Goal: Information Seeking & Learning: Learn about a topic

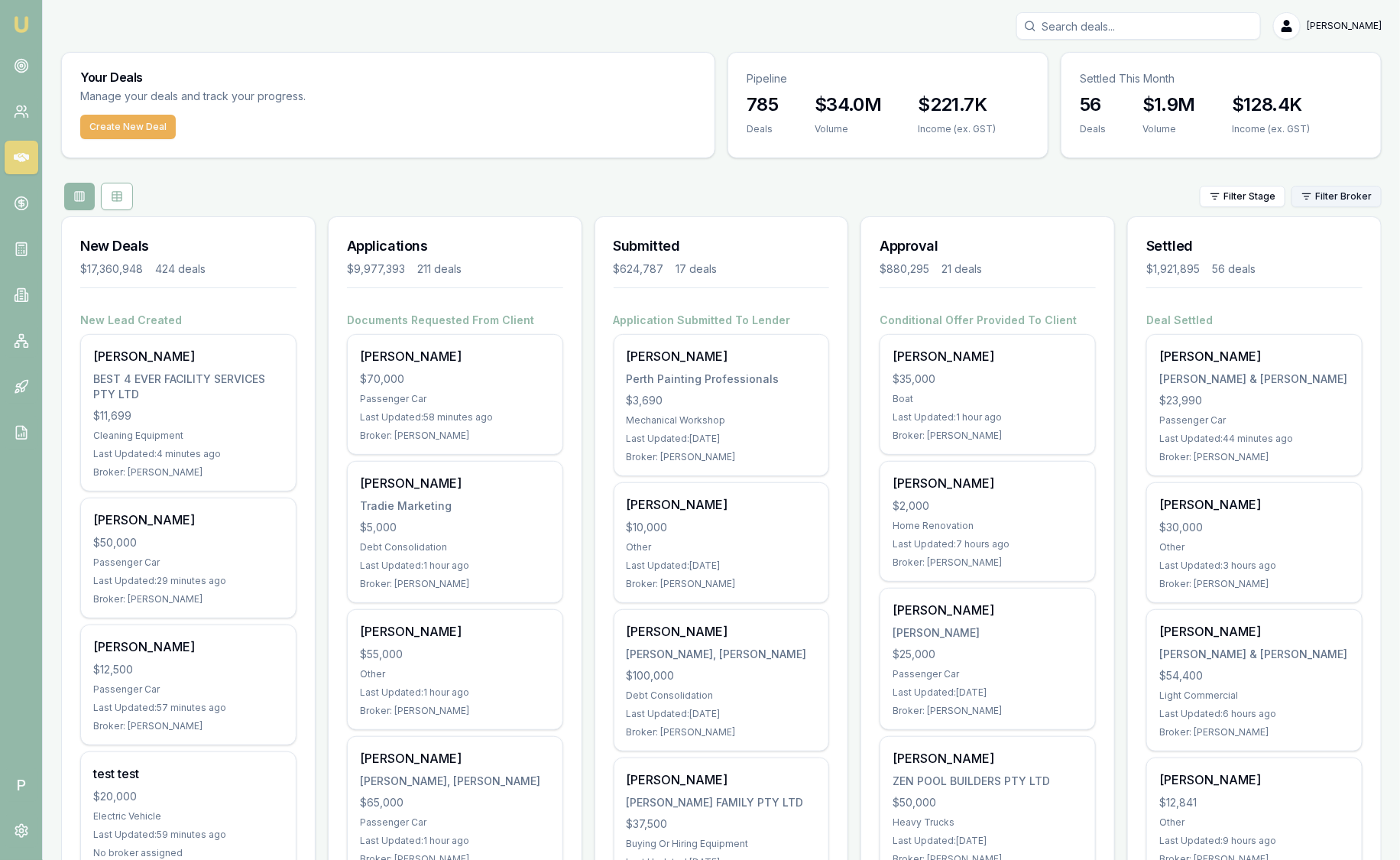
click at [1329, 201] on html "Emu Broker P [PERSON_NAME] Toggle Menu Your Deals Manage your deals and track y…" at bounding box center [700, 430] width 1400 height 860
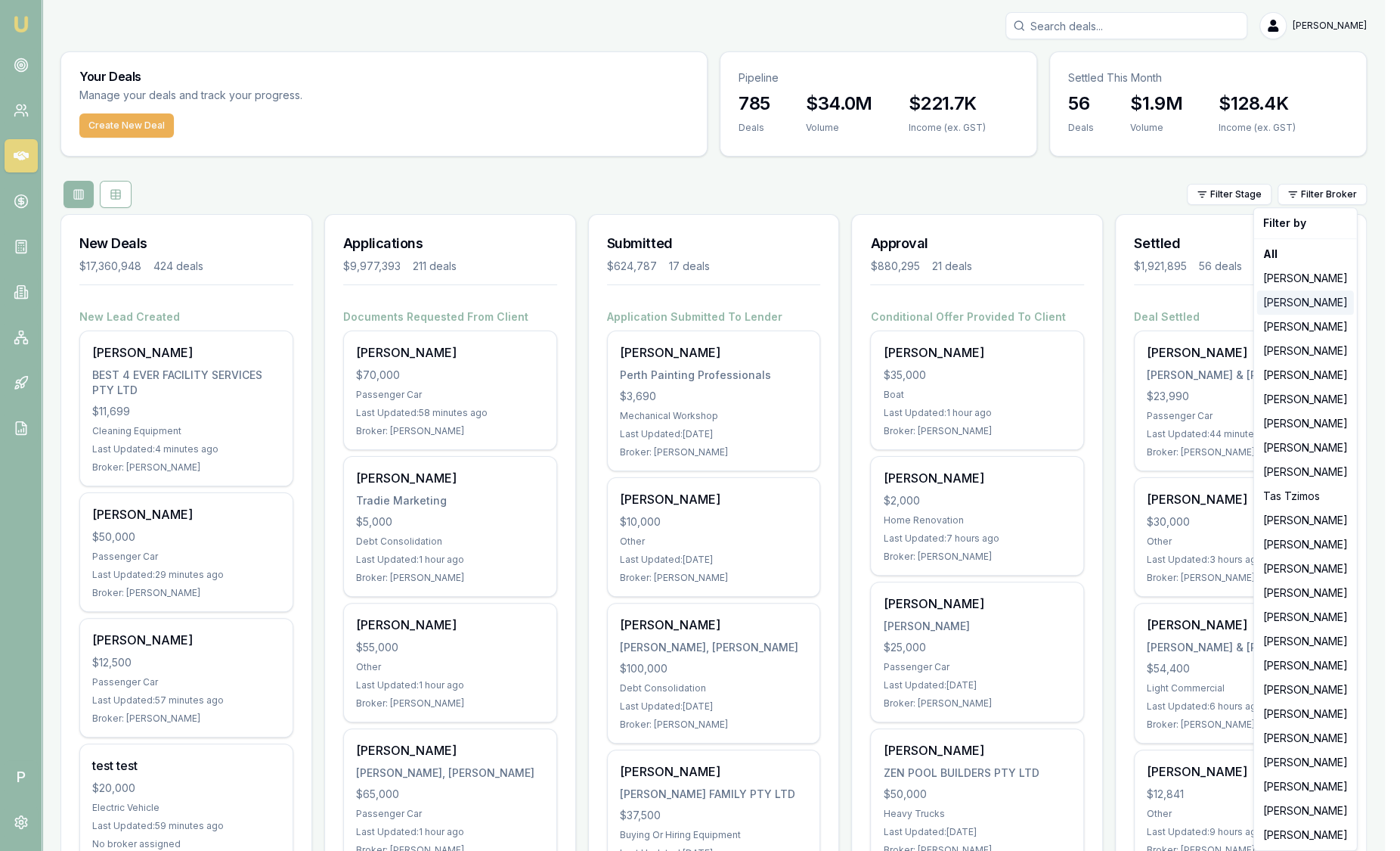
click at [1300, 305] on div "[PERSON_NAME]" at bounding box center [1305, 302] width 97 height 24
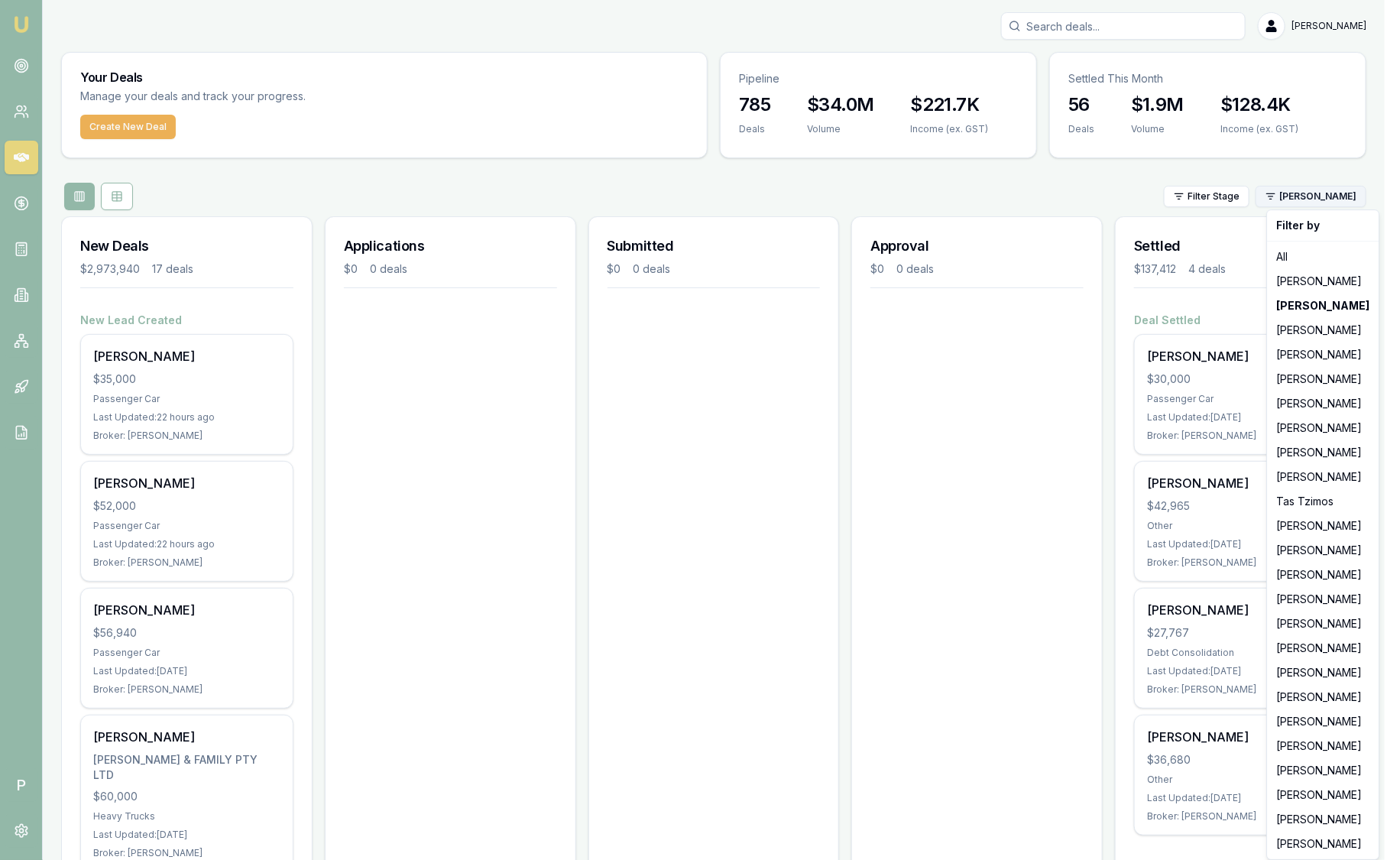
click at [1319, 201] on html "Emu Broker P [PERSON_NAME] Toggle Menu Your Deals Manage your deals and track y…" at bounding box center [700, 430] width 1400 height 860
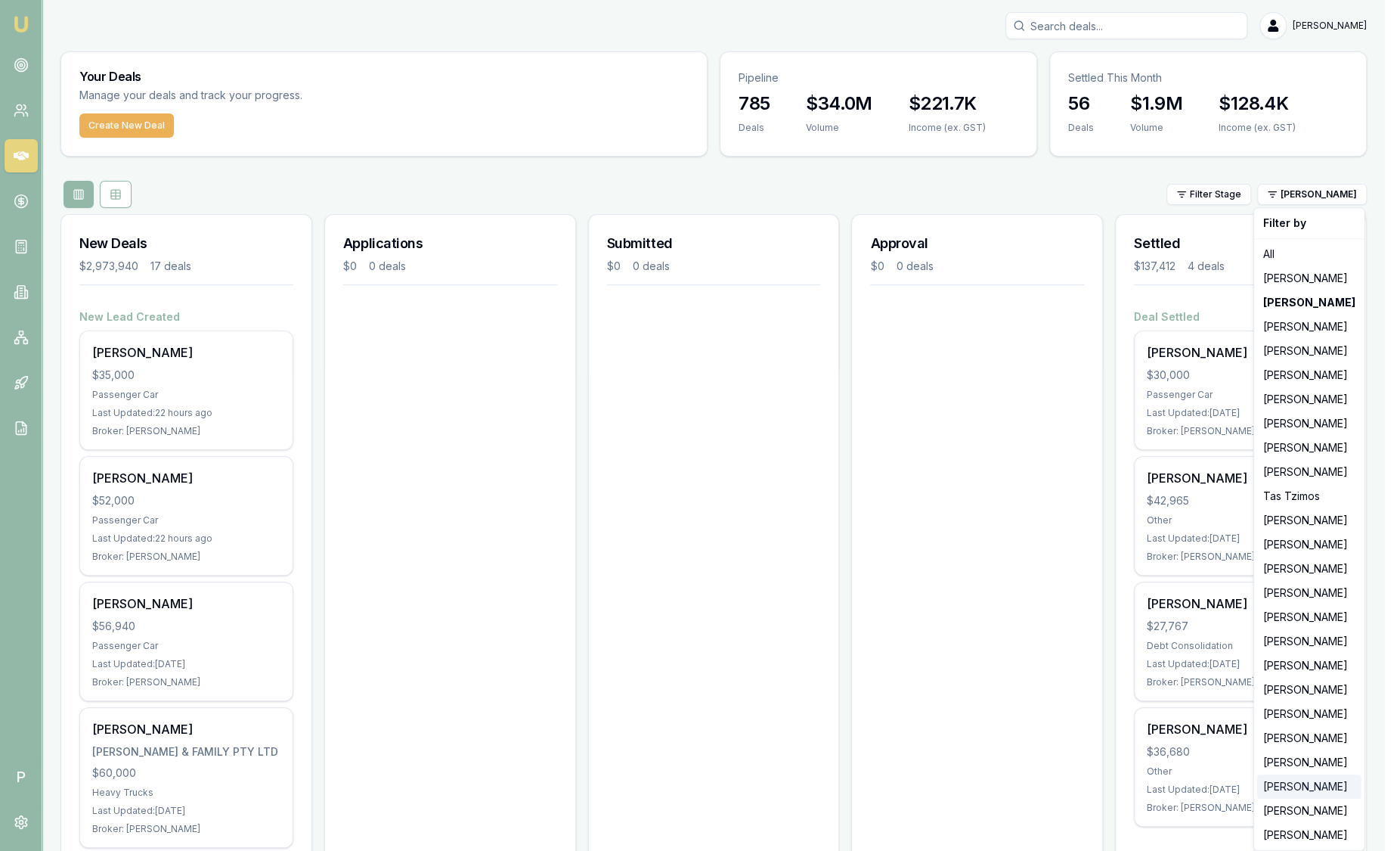
click at [1273, 783] on div "[PERSON_NAME]" at bounding box center [1310, 786] width 105 height 24
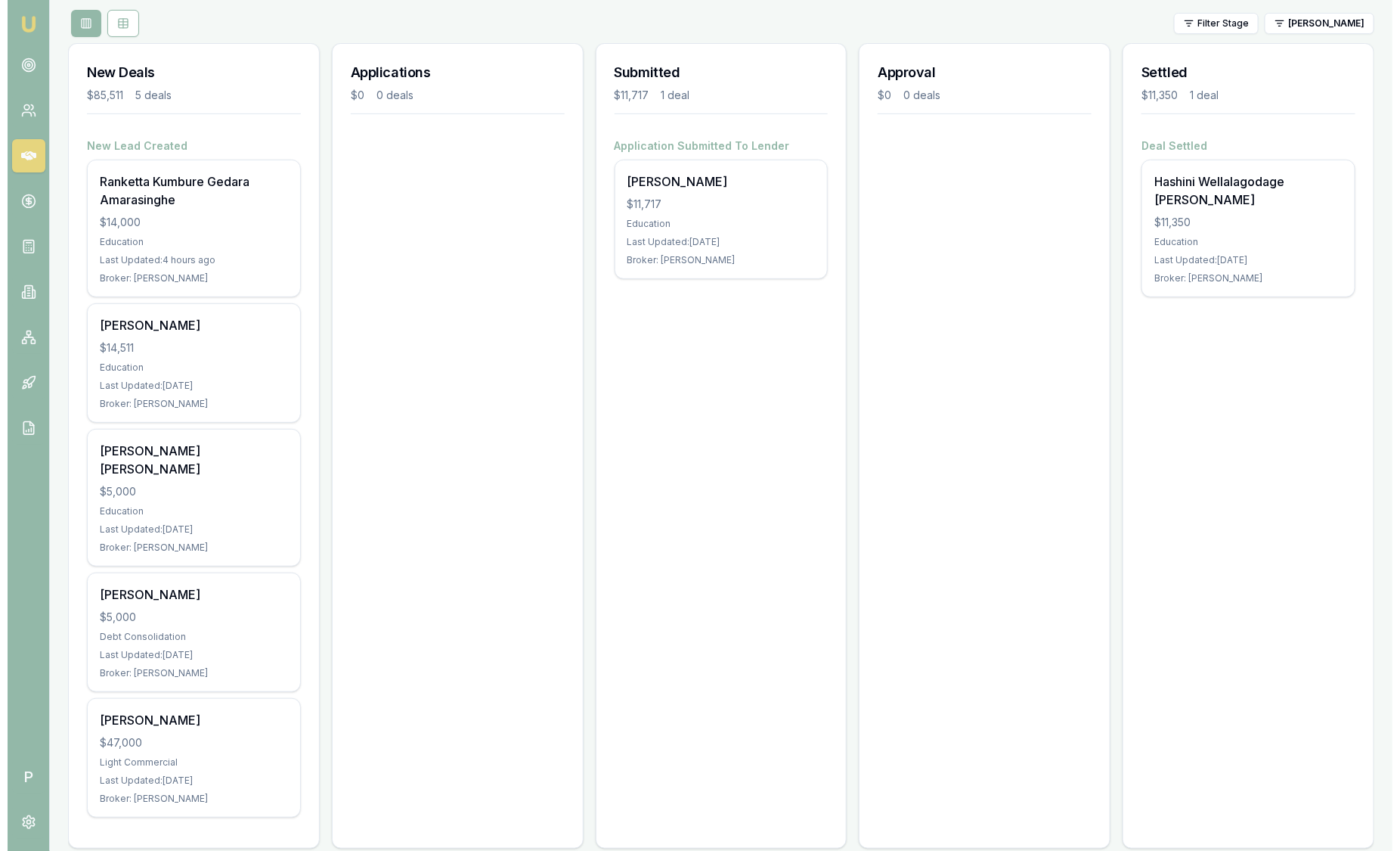
scroll to position [173, 0]
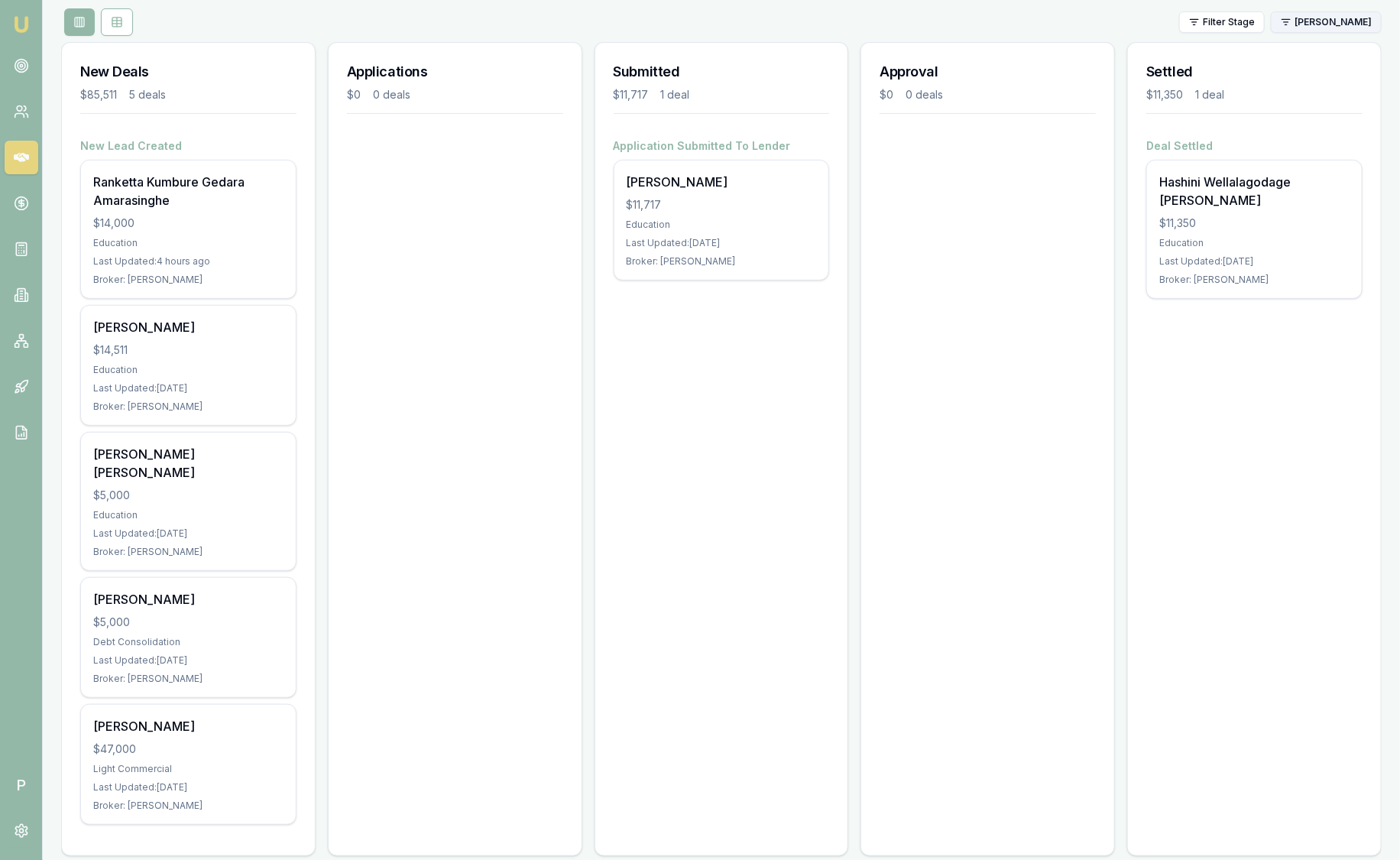
click at [1351, 22] on html "Emu Broker P [PERSON_NAME] Toggle Menu Your Deals Manage your deals and track y…" at bounding box center [700, 255] width 1400 height 860
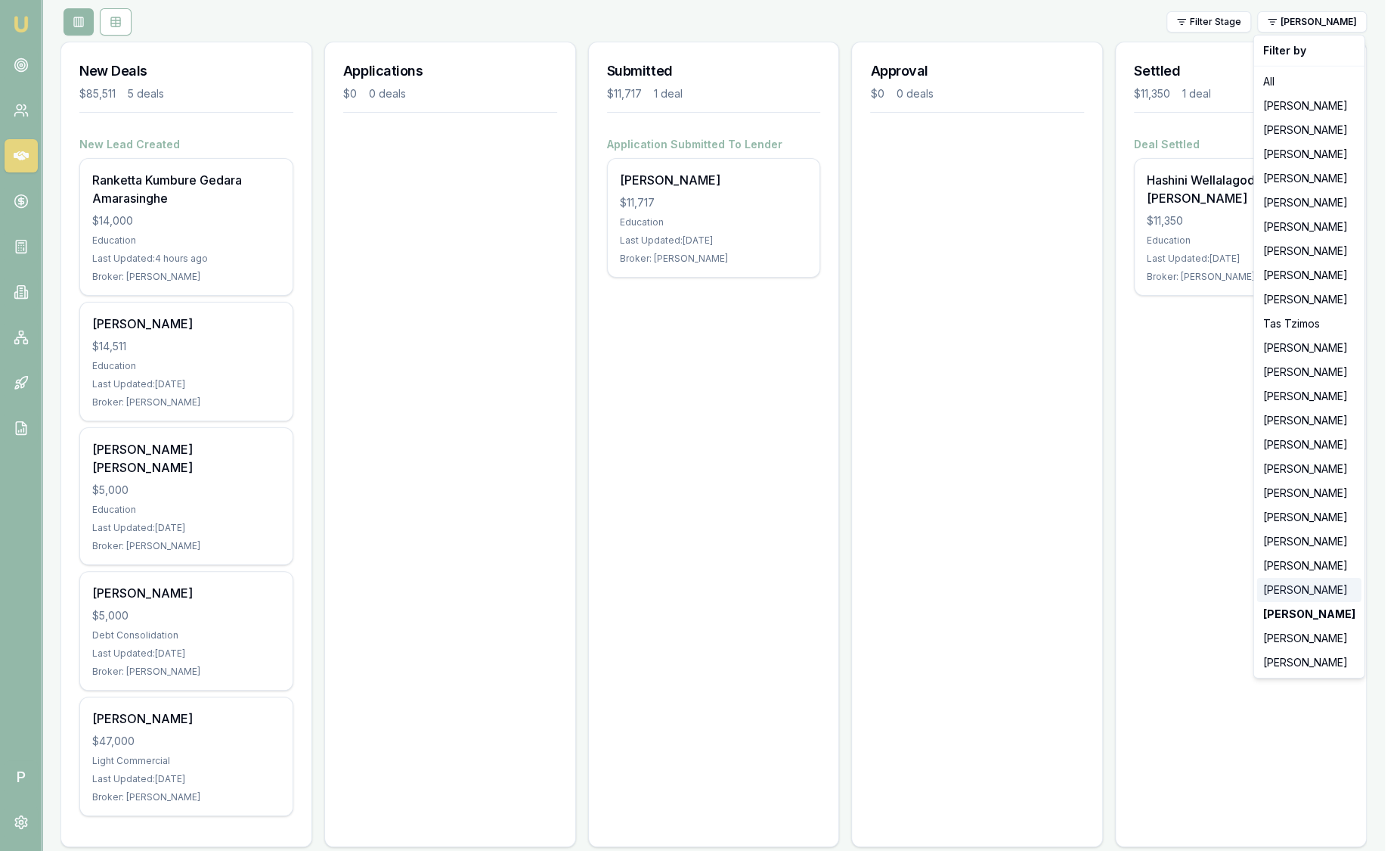
click at [1296, 590] on div "[PERSON_NAME]" at bounding box center [1310, 589] width 105 height 24
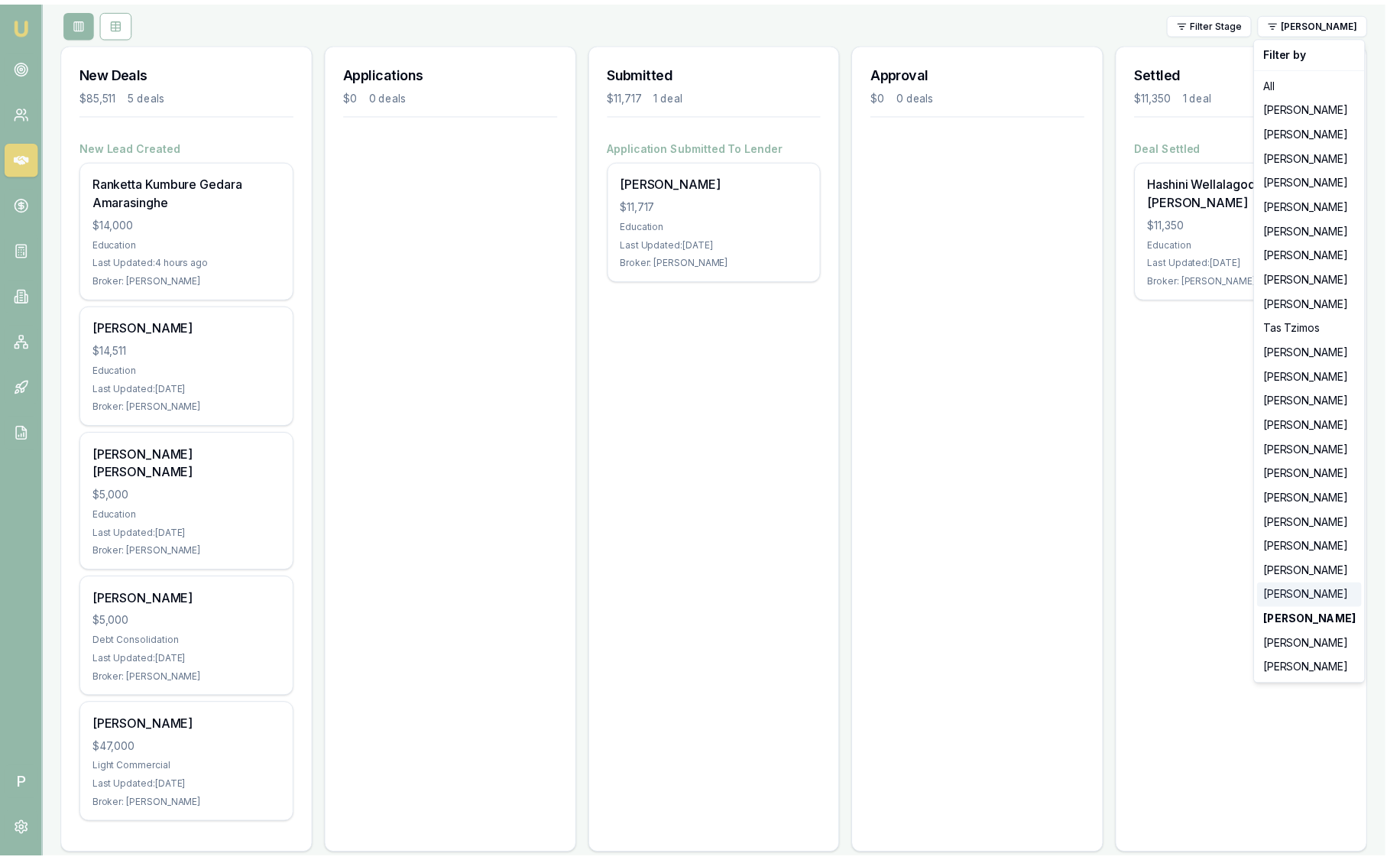
scroll to position [0, 0]
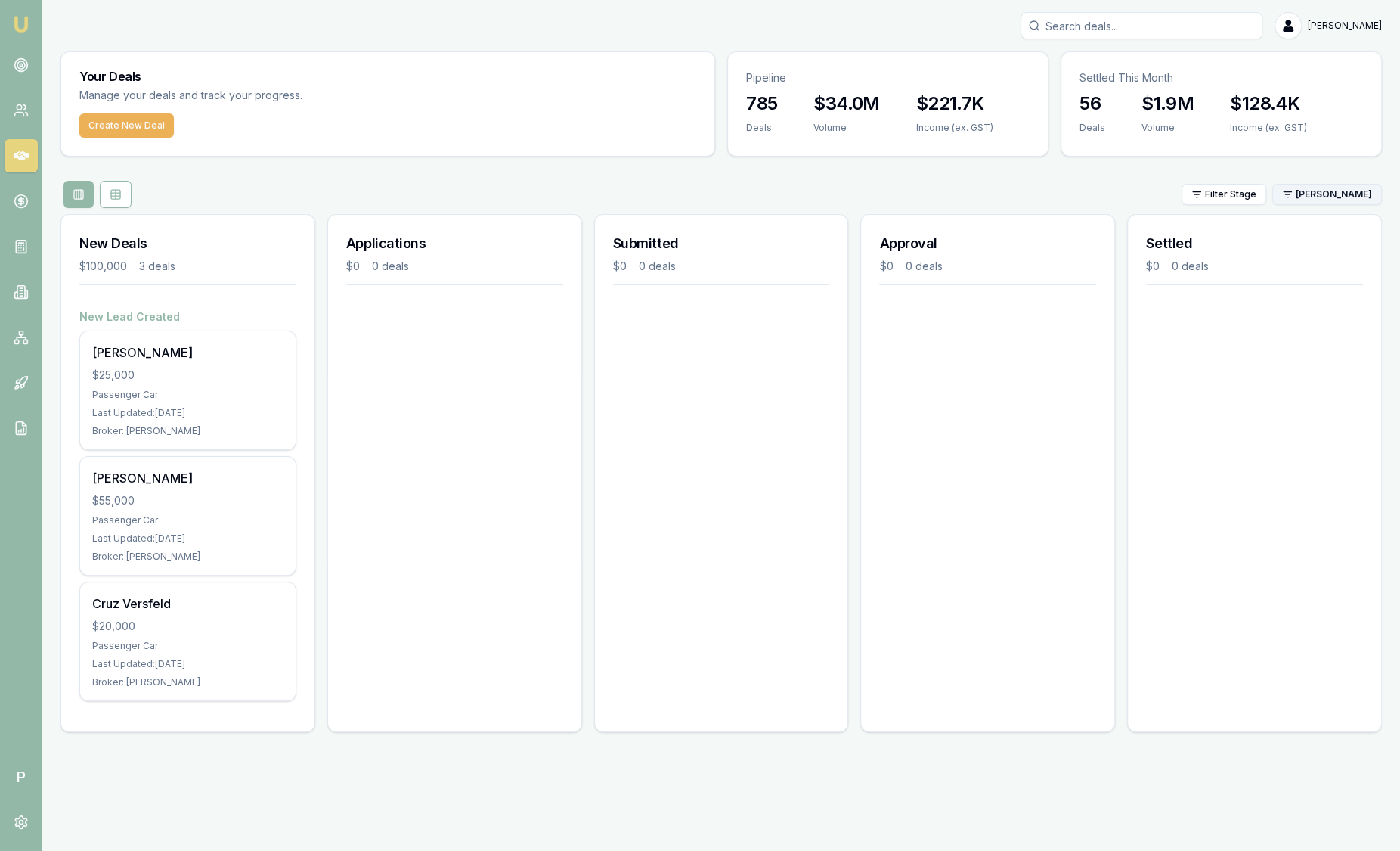
click at [1318, 194] on html "Emu Broker P [PERSON_NAME] Toggle Menu Your Deals Manage your deals and track y…" at bounding box center [700, 426] width 1400 height 851
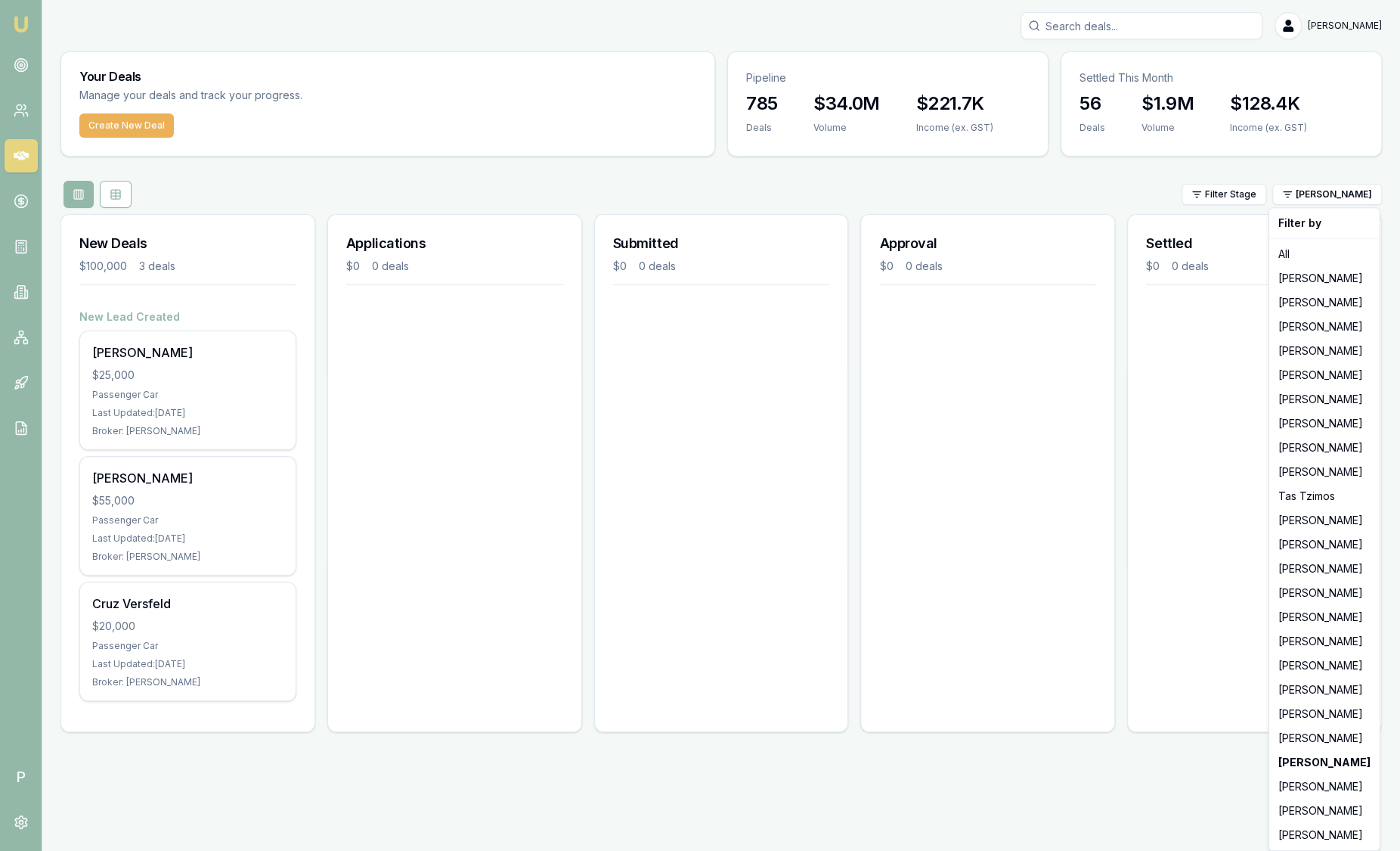
click at [208, 383] on html "Emu Broker P [PERSON_NAME] Toggle Menu Your Deals Manage your deals and track y…" at bounding box center [700, 426] width 1400 height 851
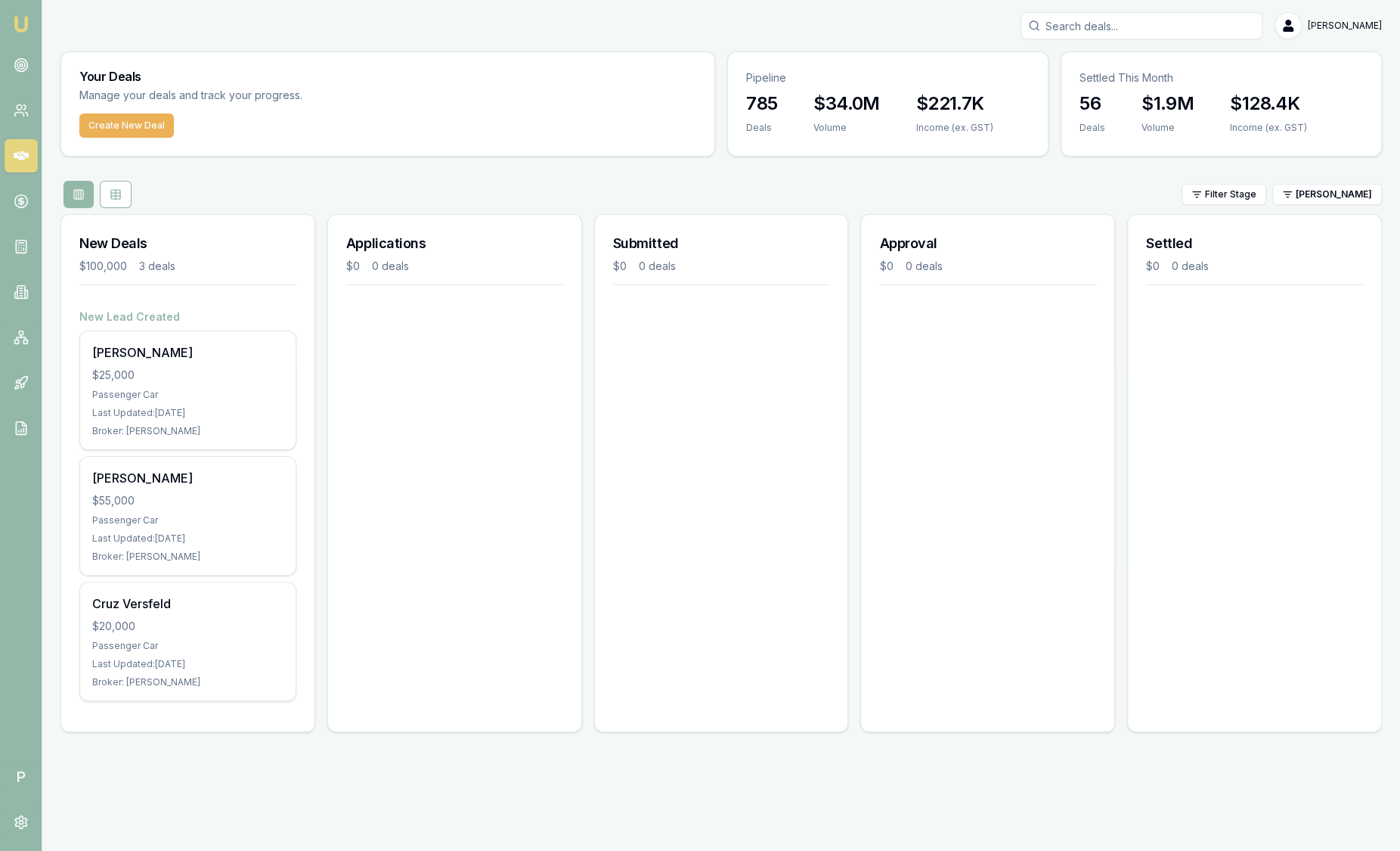
click at [208, 383] on div "[PERSON_NAME] $25,000 Passenger Car Last Updated: [DATE] Broker: [PERSON_NAME]" at bounding box center [187, 390] width 215 height 118
click at [1348, 191] on html "Emu Broker P [PERSON_NAME] Toggle Menu Your Deals Manage your deals and track y…" at bounding box center [700, 426] width 1400 height 851
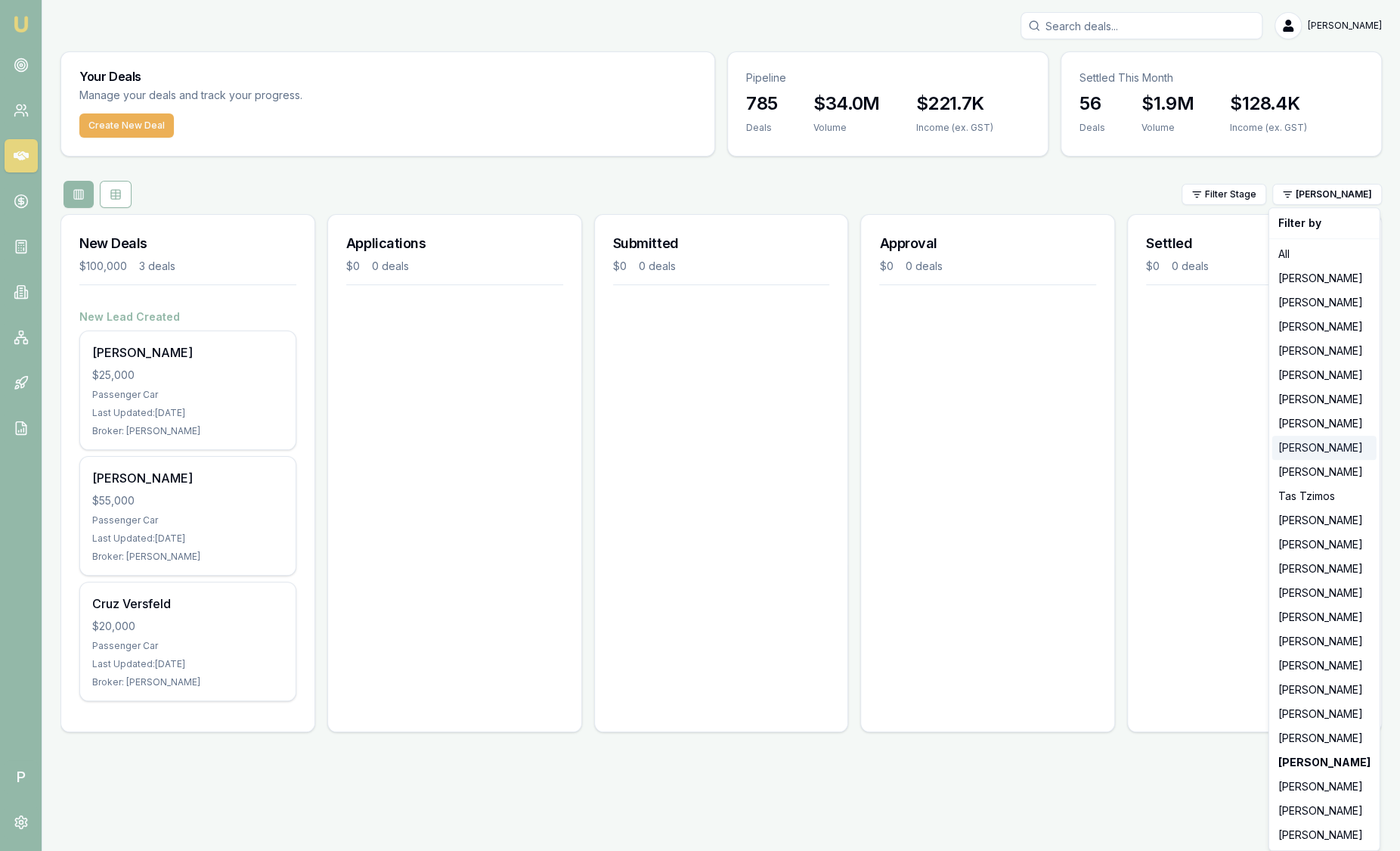
click at [1318, 454] on div "[PERSON_NAME]" at bounding box center [1325, 447] width 105 height 24
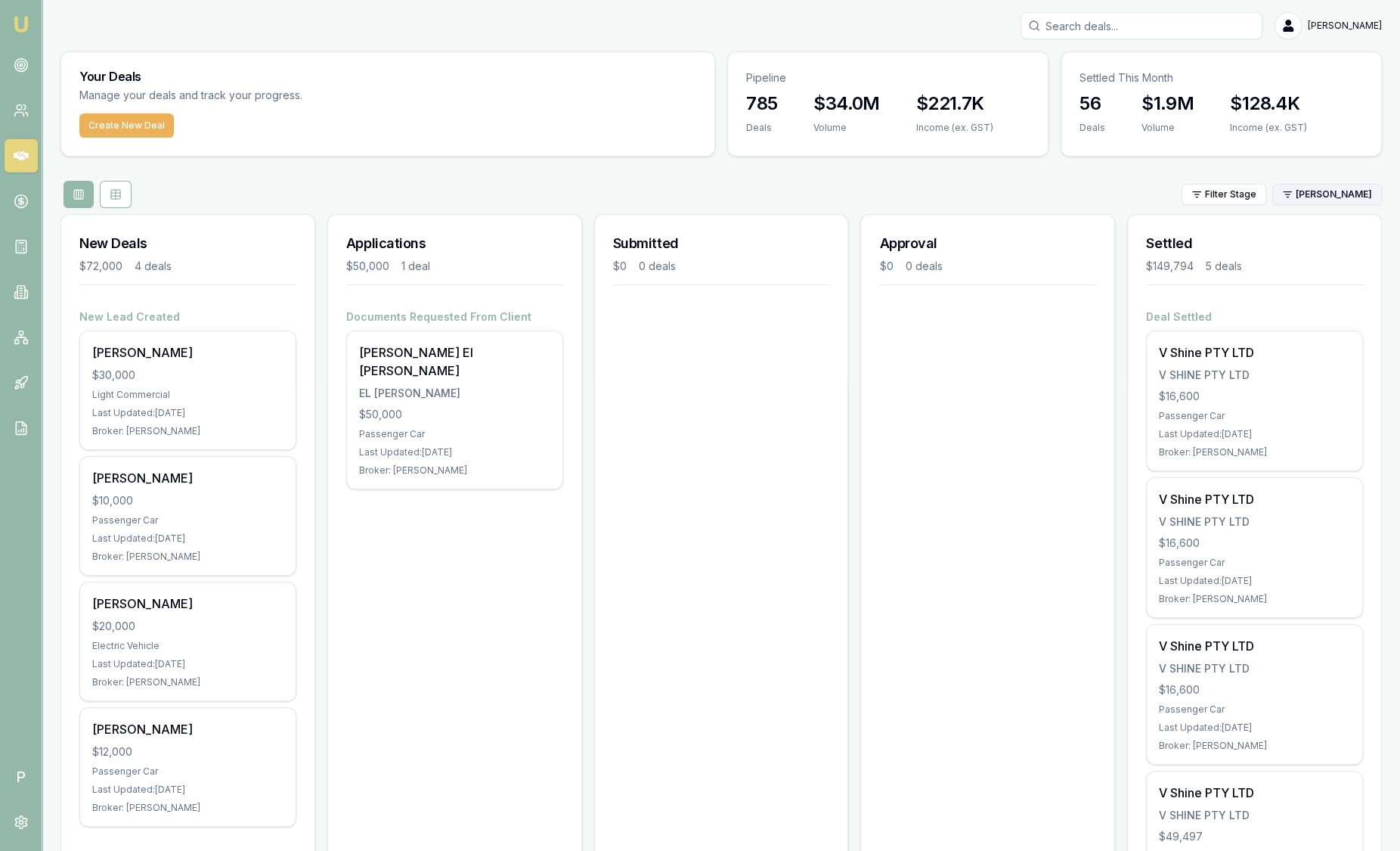
click at [1300, 199] on html "Emu Broker P [PERSON_NAME] Toggle Menu Your Deals Manage your deals and track y…" at bounding box center [700, 426] width 1400 height 851
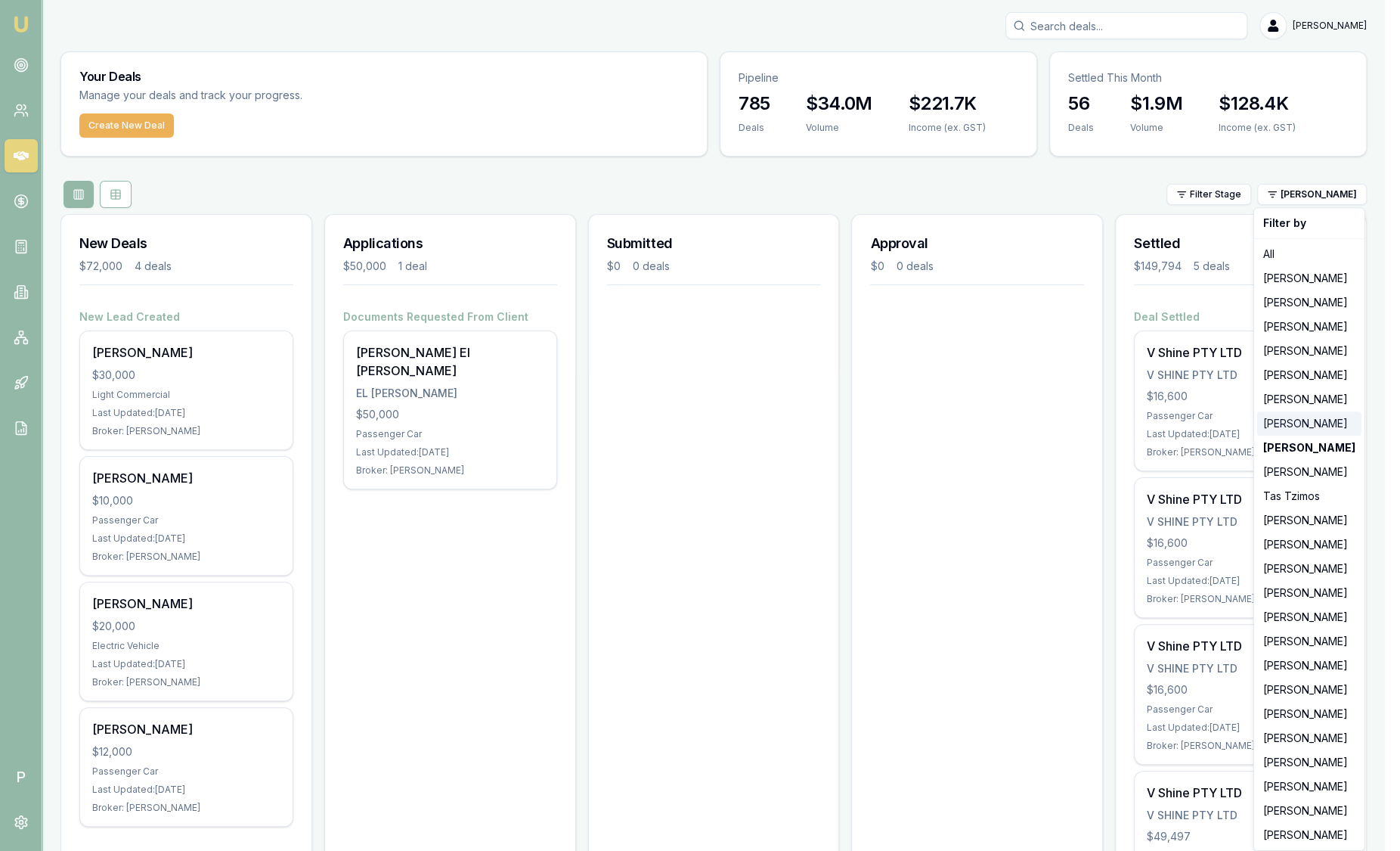
click at [1295, 427] on div "[PERSON_NAME]" at bounding box center [1310, 423] width 105 height 24
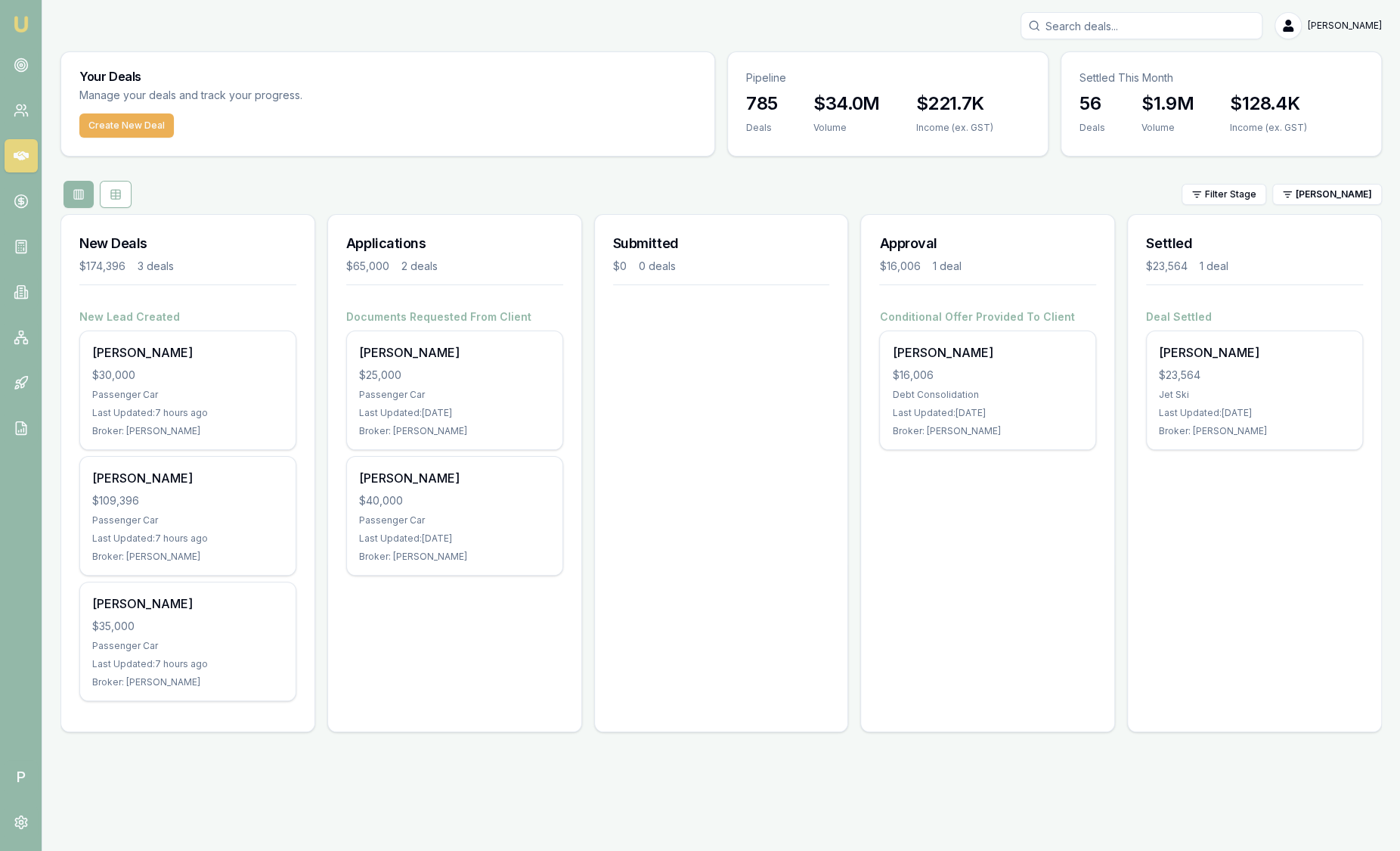
click at [1347, 207] on div "Filter Stage [PERSON_NAME]" at bounding box center [720, 194] width 1321 height 27
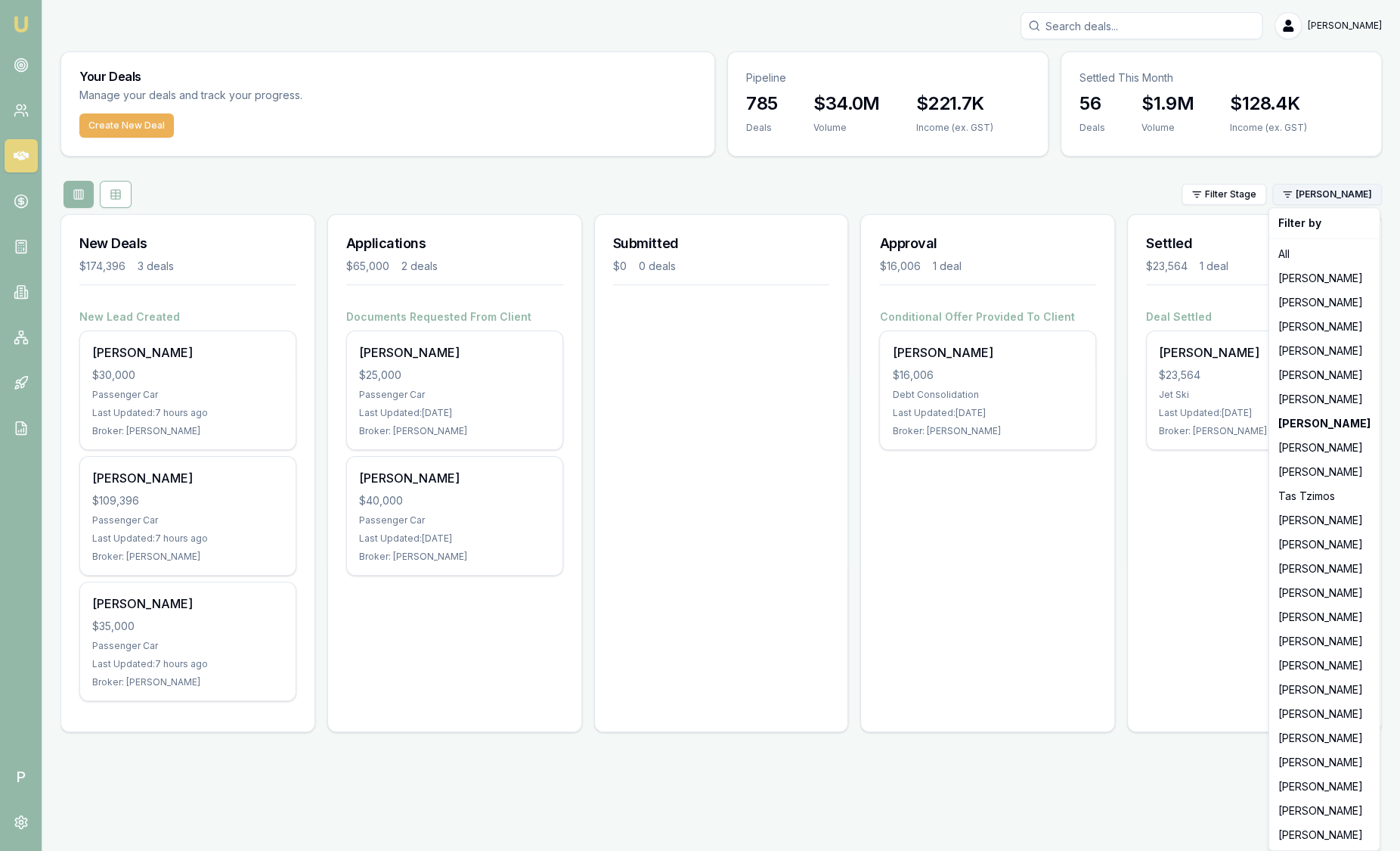
click at [1343, 201] on html "Emu Broker P [PERSON_NAME] Toggle Menu Your Deals Manage your deals and track y…" at bounding box center [700, 426] width 1400 height 851
click at [1306, 809] on div "[PERSON_NAME]" at bounding box center [1325, 810] width 105 height 24
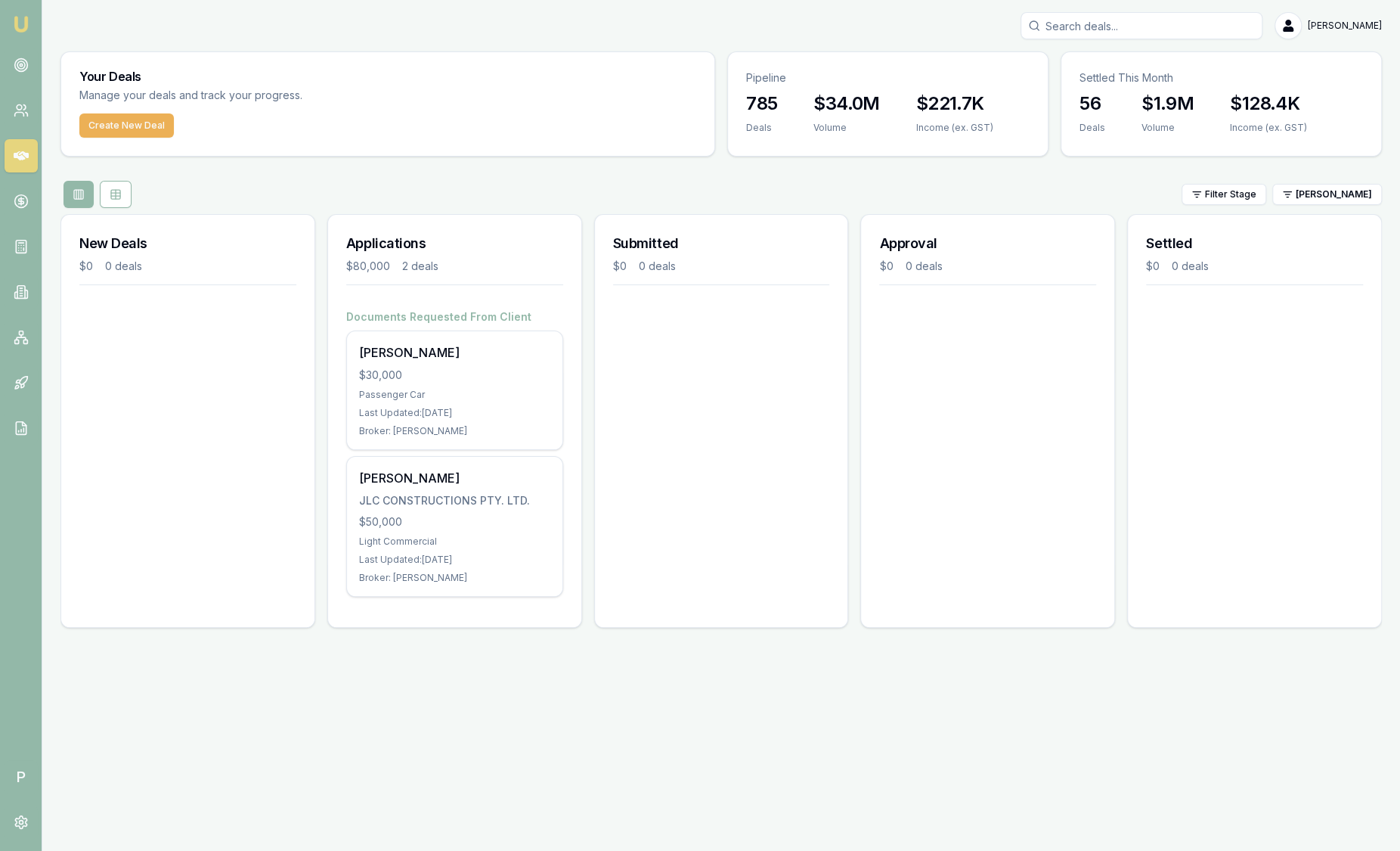
click at [1305, 203] on html "Emu Broker P [PERSON_NAME] Toggle Menu Your Deals Manage your deals and track y…" at bounding box center [700, 426] width 1400 height 851
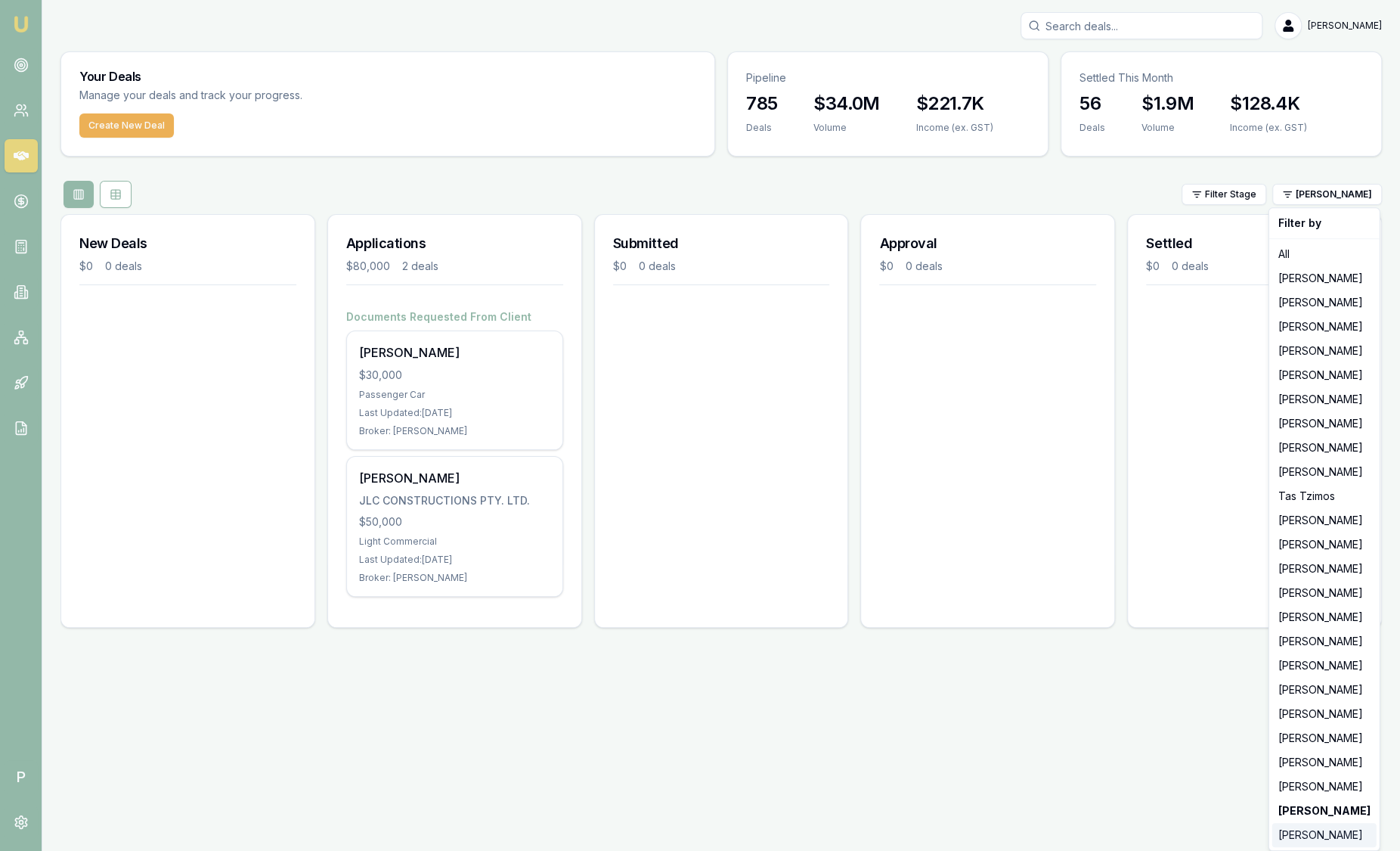
click at [1303, 831] on div "[PERSON_NAME]" at bounding box center [1325, 834] width 105 height 24
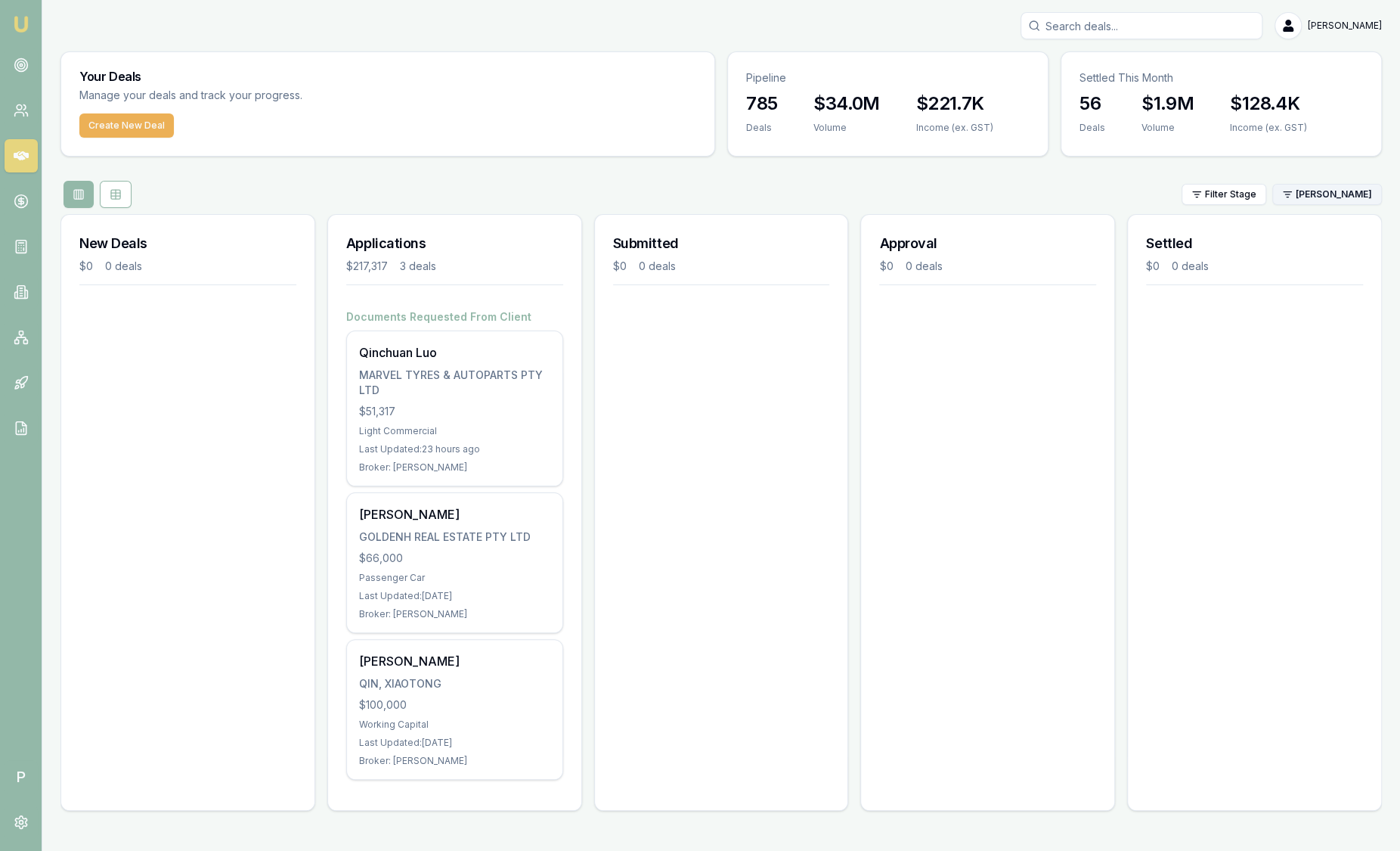
click at [1321, 197] on html "Emu Broker P [PERSON_NAME] Toggle Menu Your Deals Manage your deals and track y…" at bounding box center [700, 426] width 1400 height 851
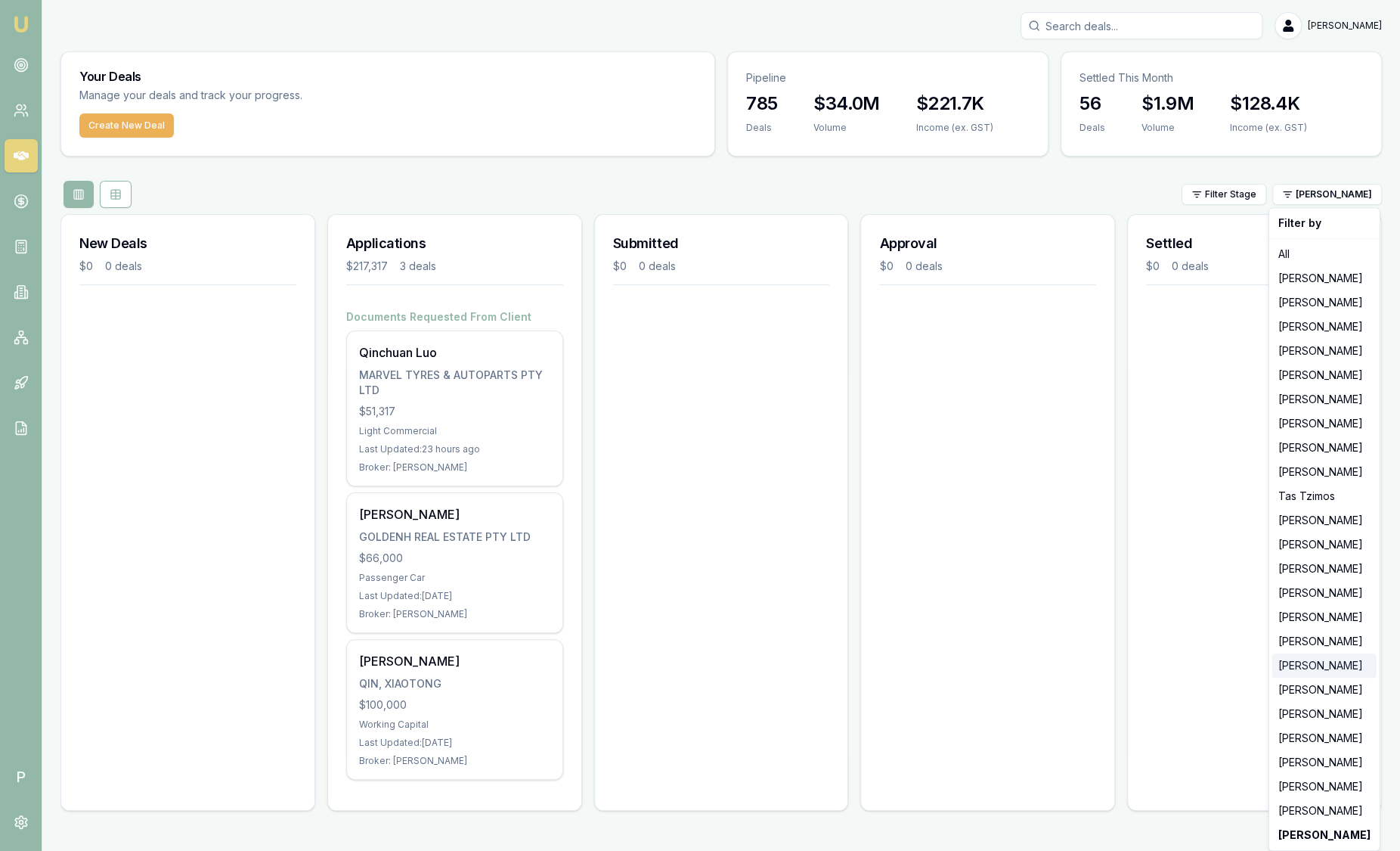
click at [1325, 675] on div "[PERSON_NAME]" at bounding box center [1325, 665] width 105 height 24
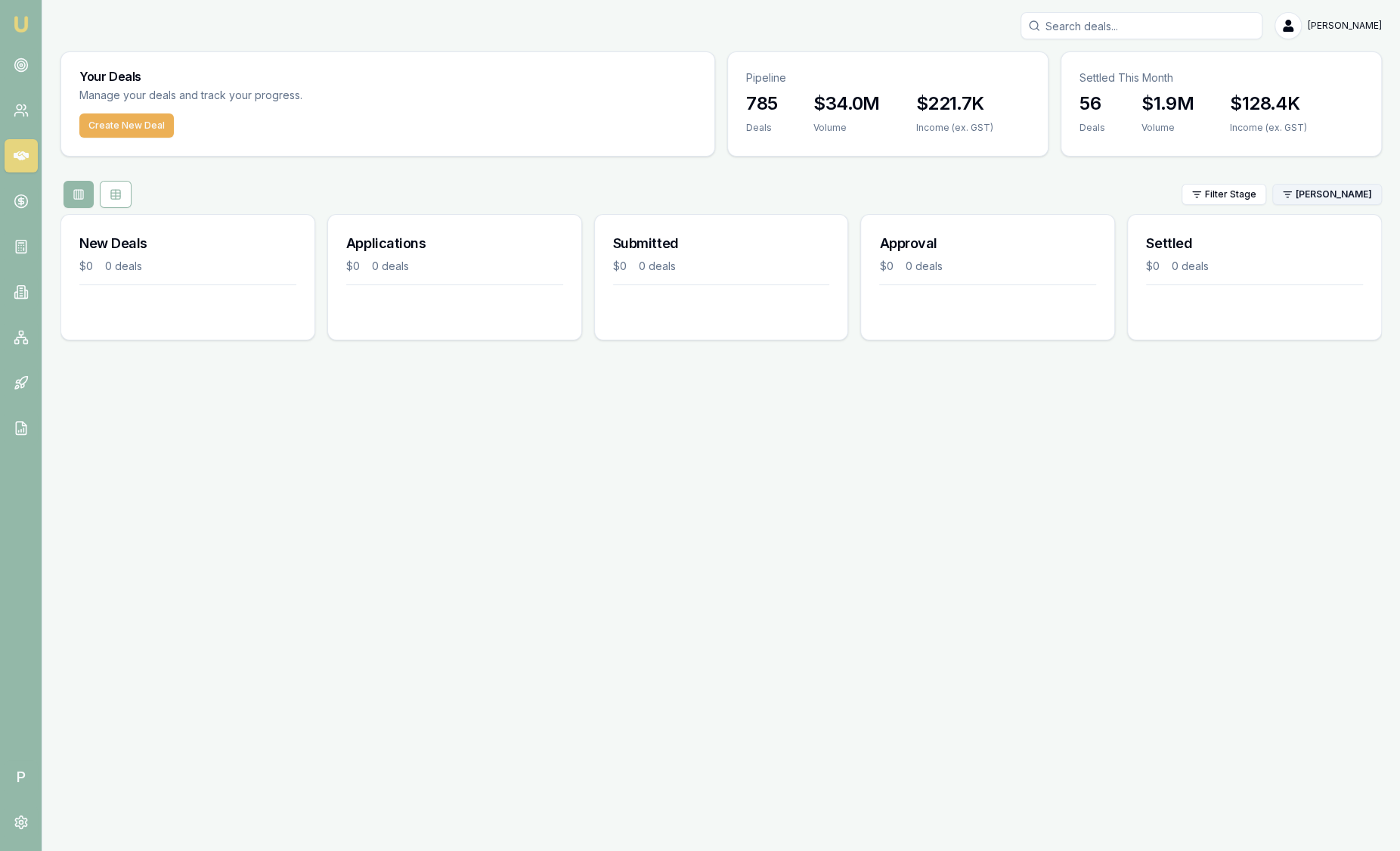
click at [1341, 193] on html "Emu Broker P [PERSON_NAME] Toggle Menu Your Deals Manage your deals and track y…" at bounding box center [700, 426] width 1400 height 851
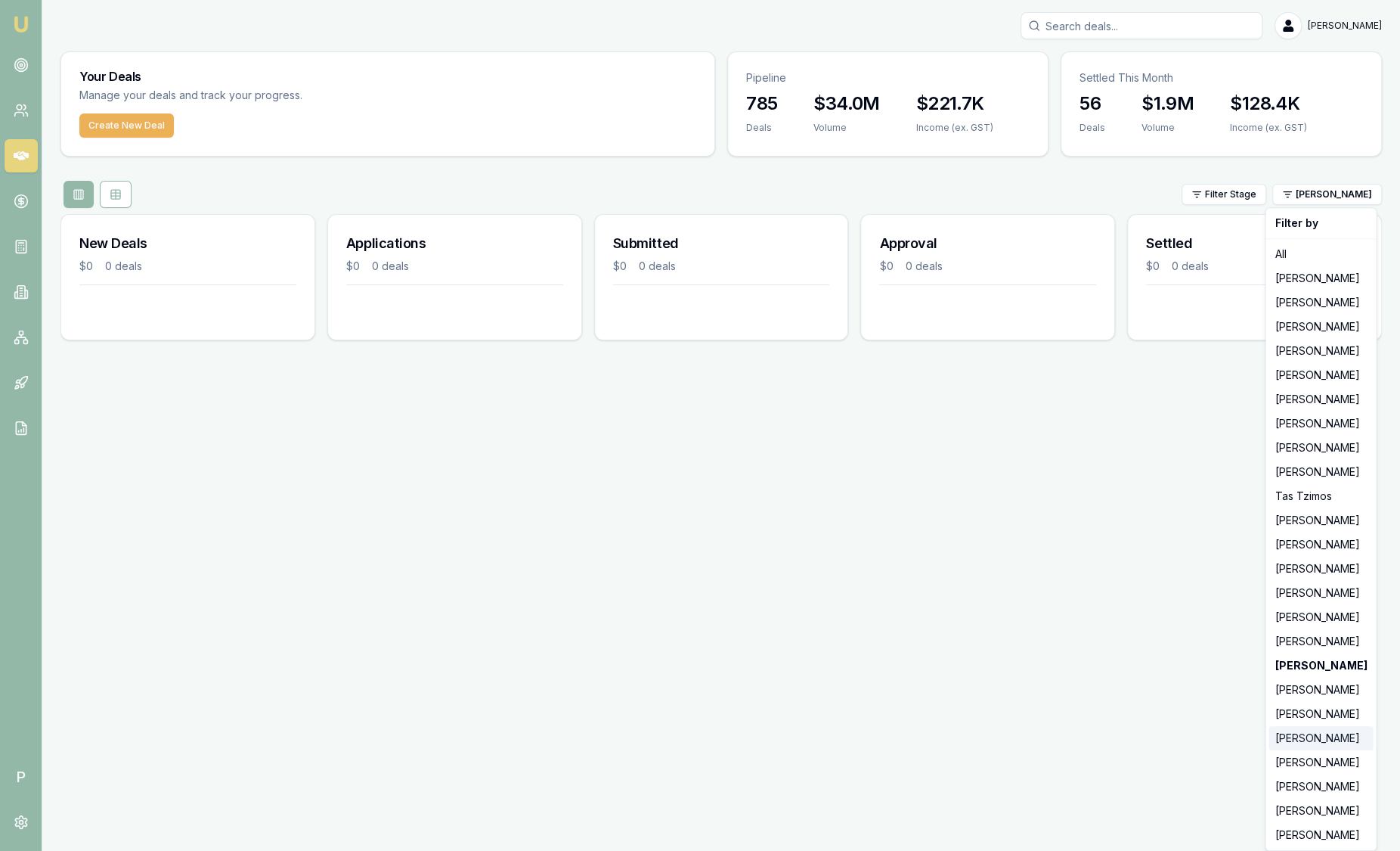
drag, startPoint x: 1305, startPoint y: 736, endPoint x: 1275, endPoint y: 713, distance: 37.8
click at [1305, 736] on div "[PERSON_NAME]" at bounding box center [1321, 738] width 105 height 24
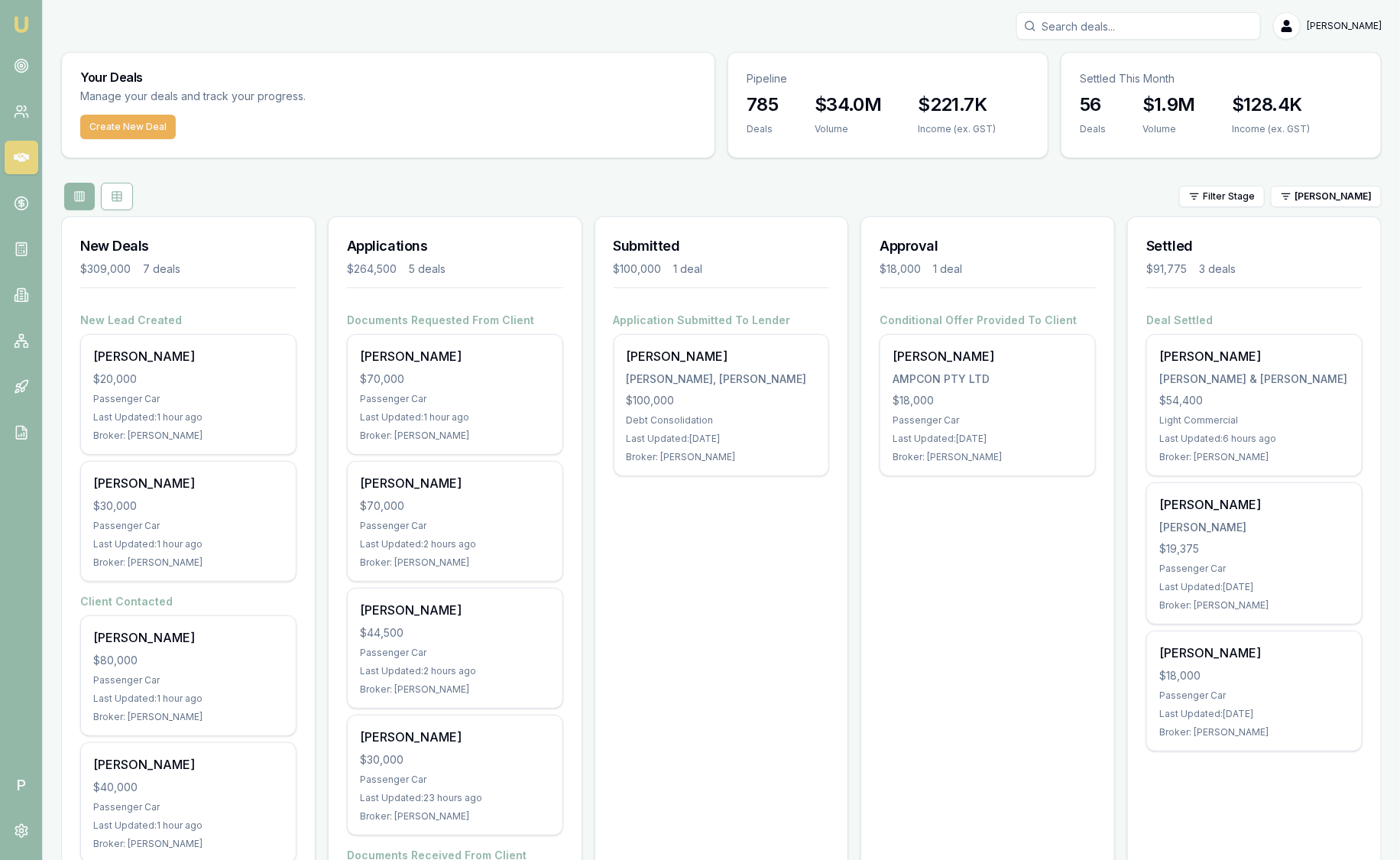
click at [23, 18] on img at bounding box center [21, 24] width 18 height 18
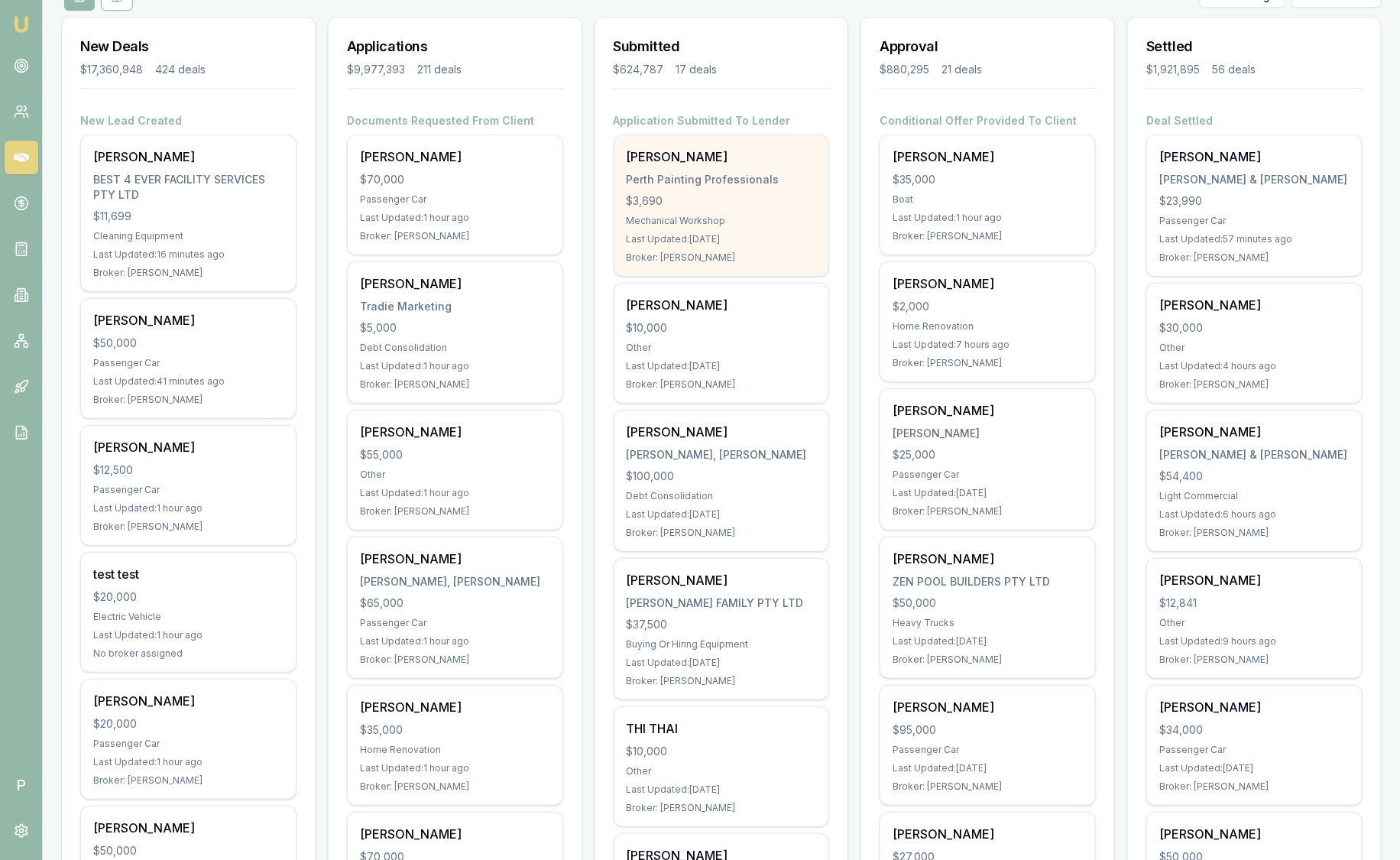
scroll to position [287, 0]
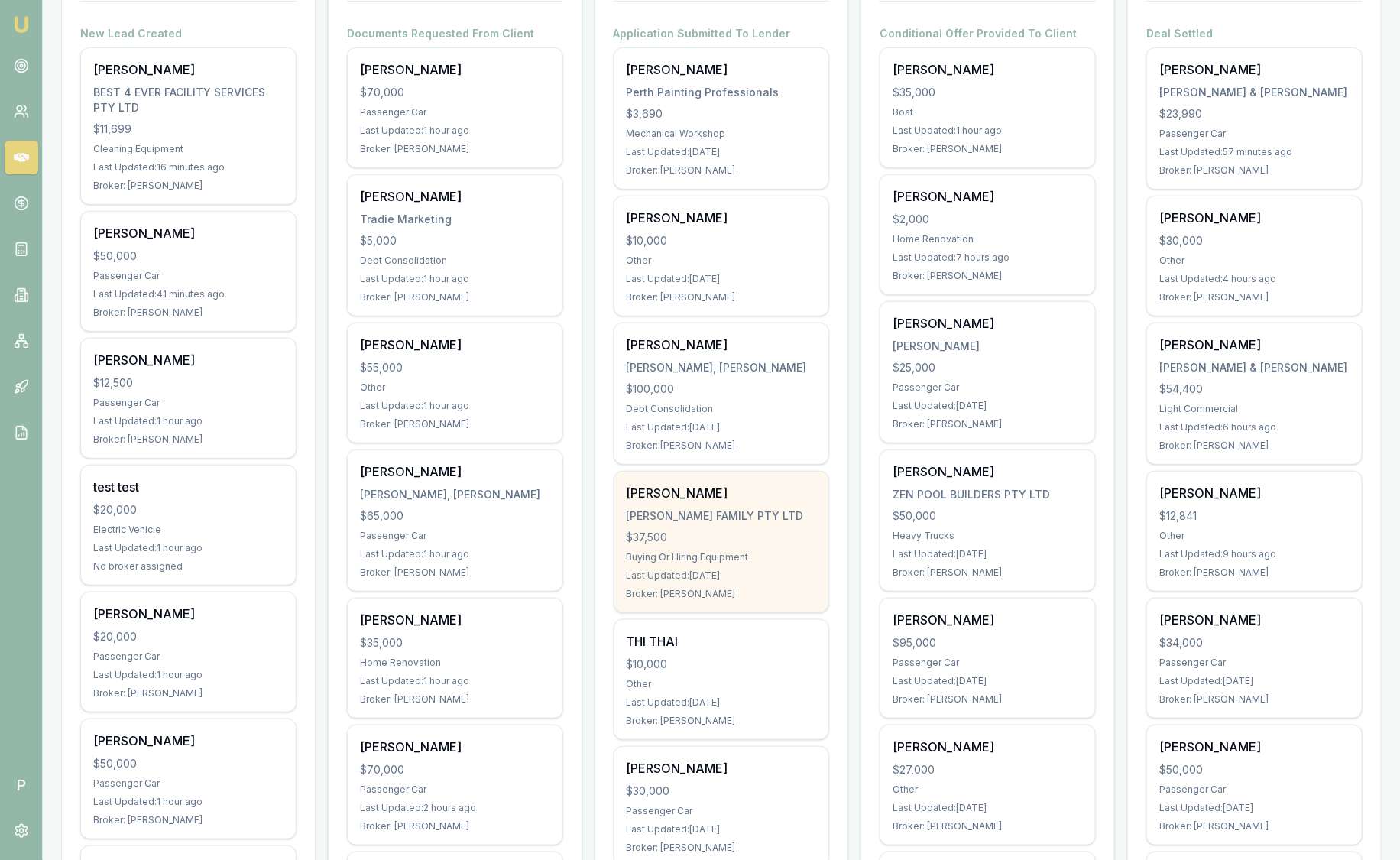
click at [777, 493] on div "[PERSON_NAME]" at bounding box center [722, 493] width 190 height 18
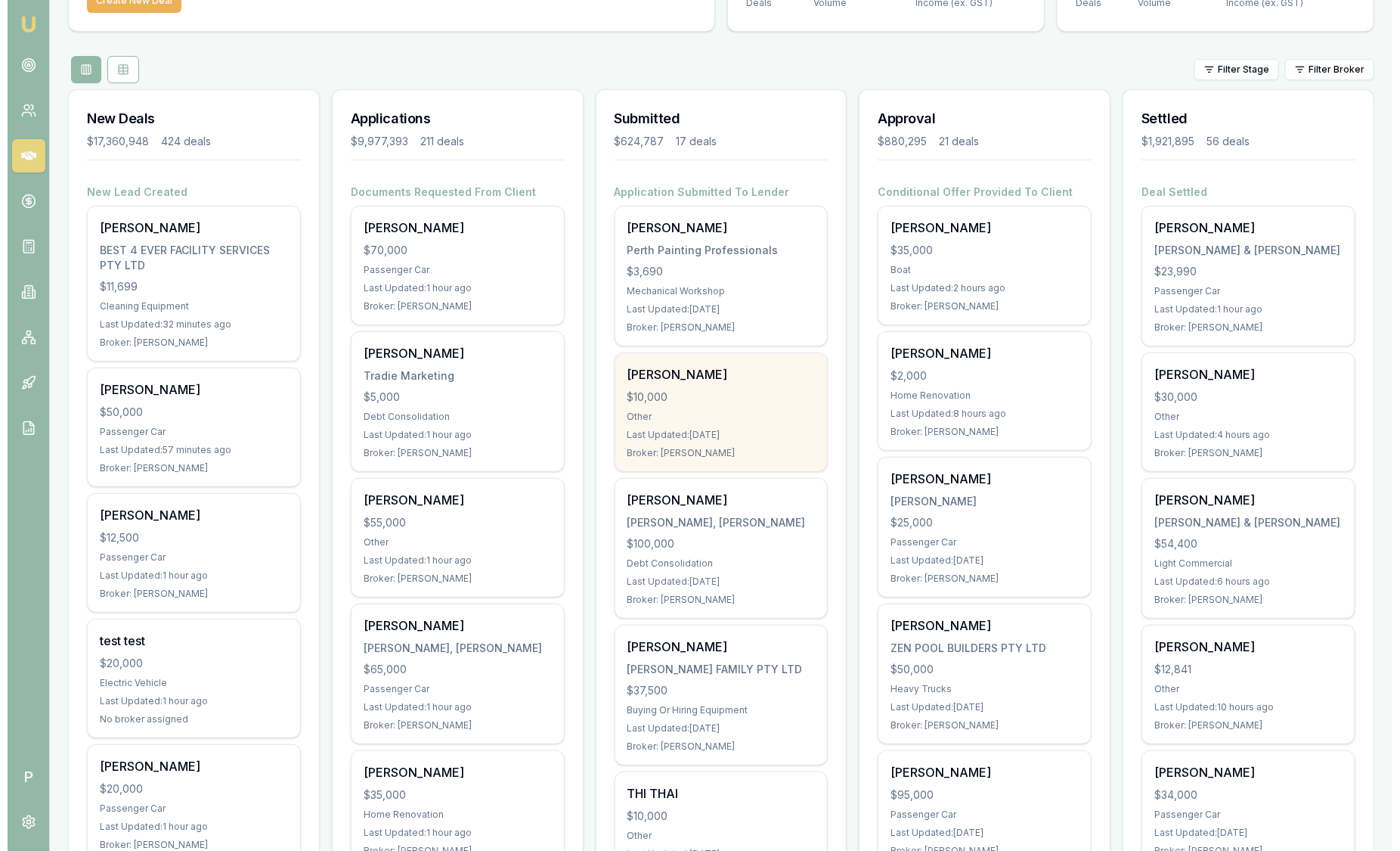
scroll to position [0, 0]
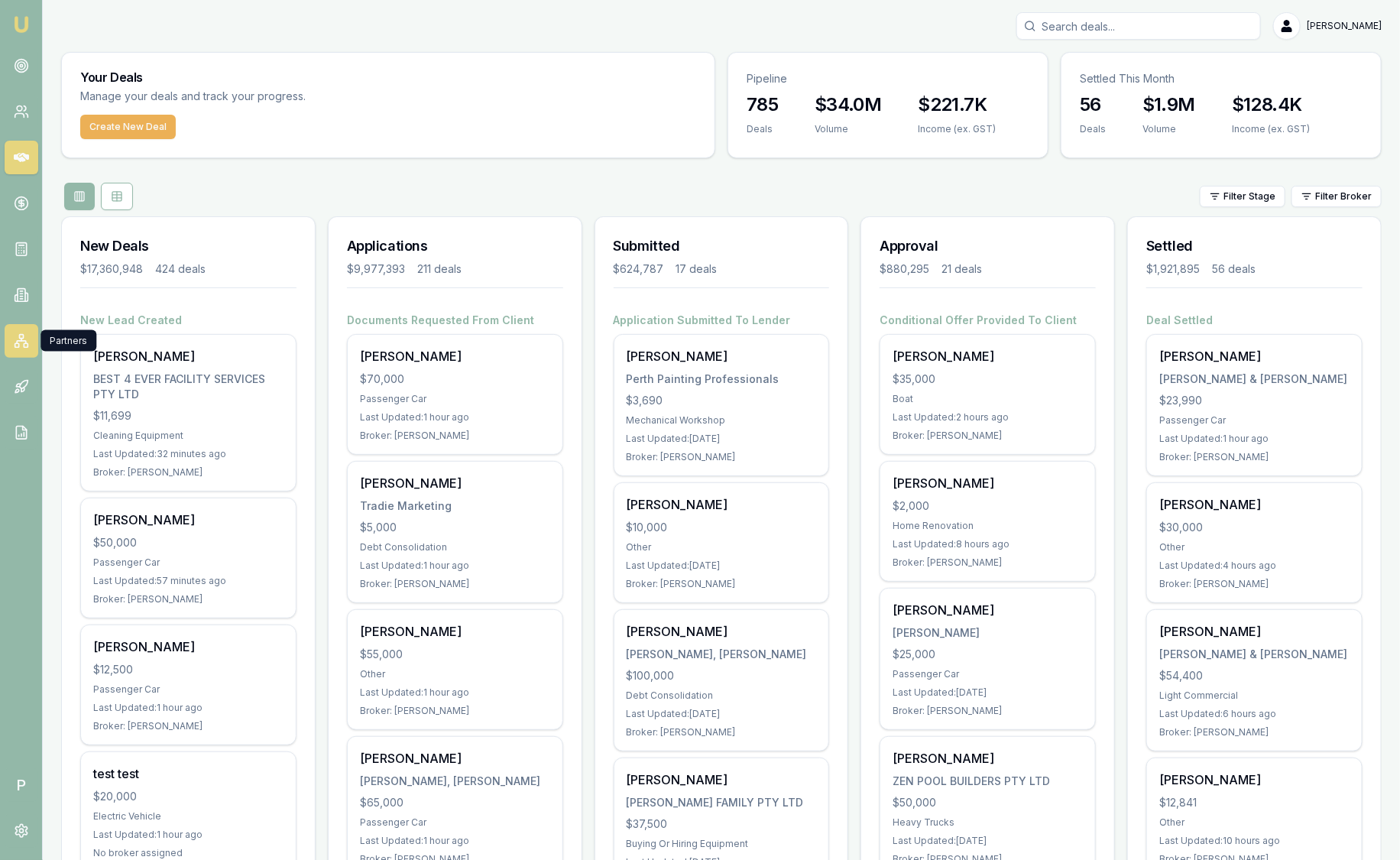
click at [24, 341] on icon at bounding box center [21, 340] width 15 height 15
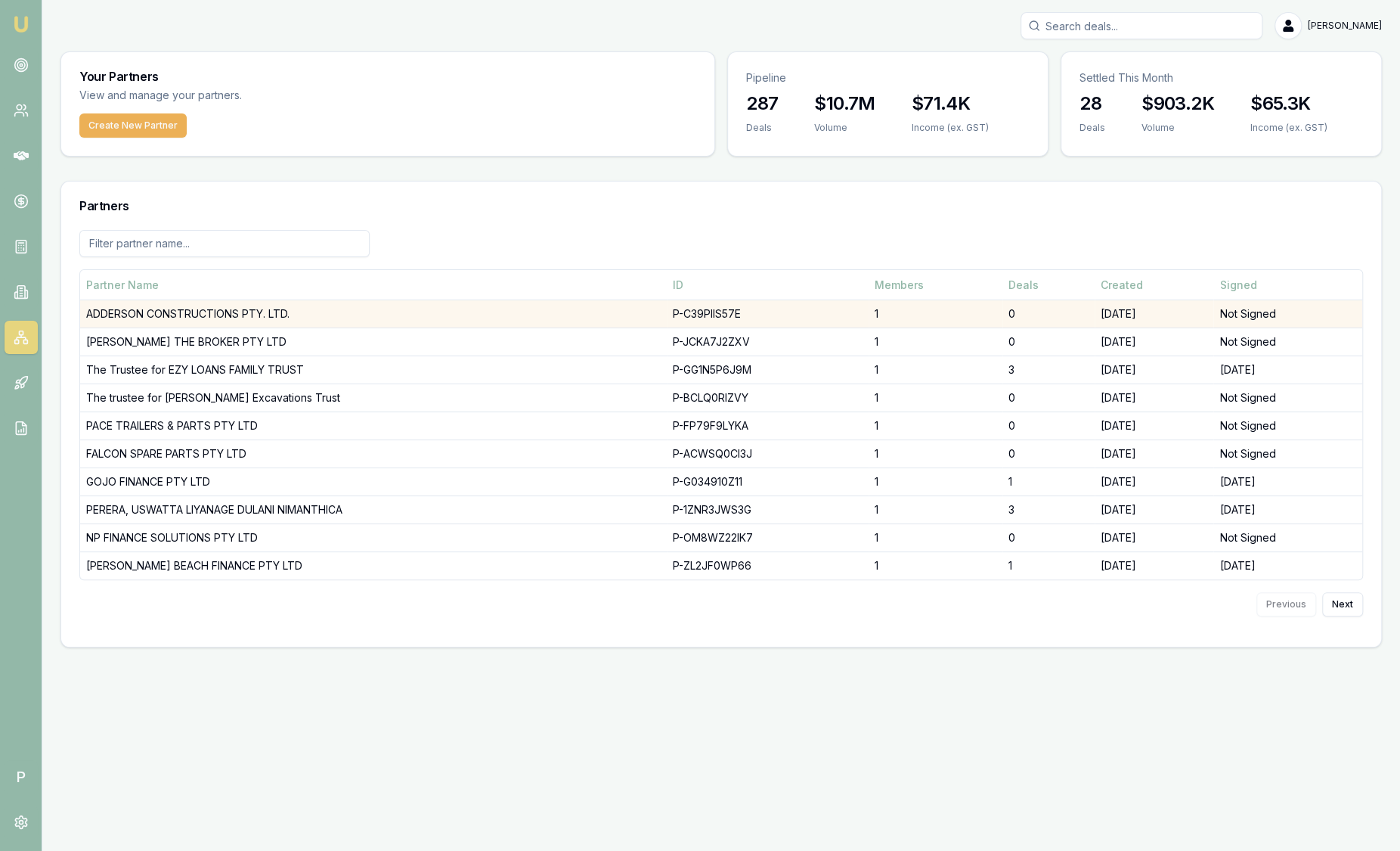
click at [128, 309] on td "ADDERSON CONSTRUCTIONS PTY. LTD." at bounding box center [373, 315] width 587 height 28
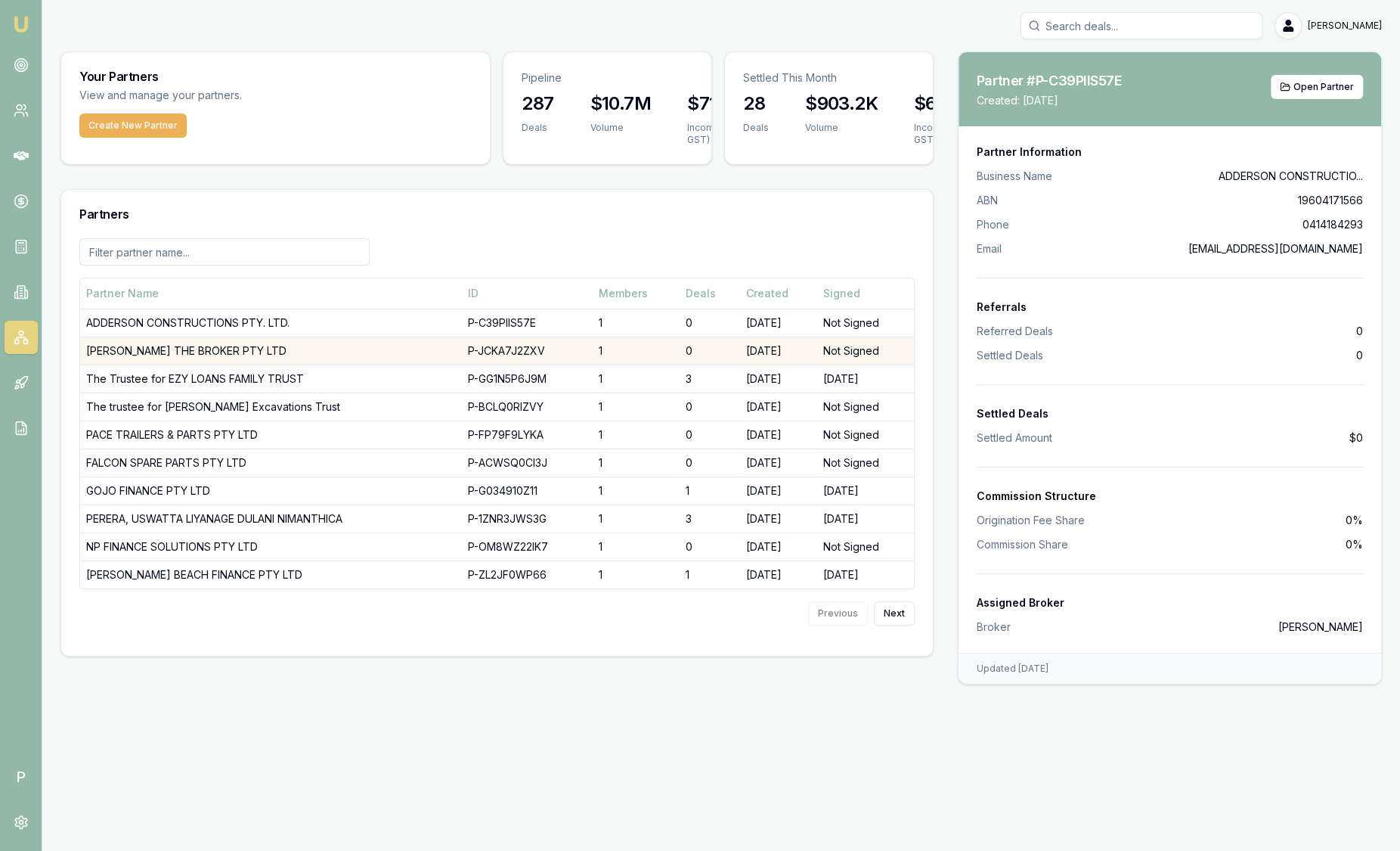
click at [131, 347] on td "[PERSON_NAME] THE BROKER PTY LTD" at bounding box center [270, 351] width 381 height 28
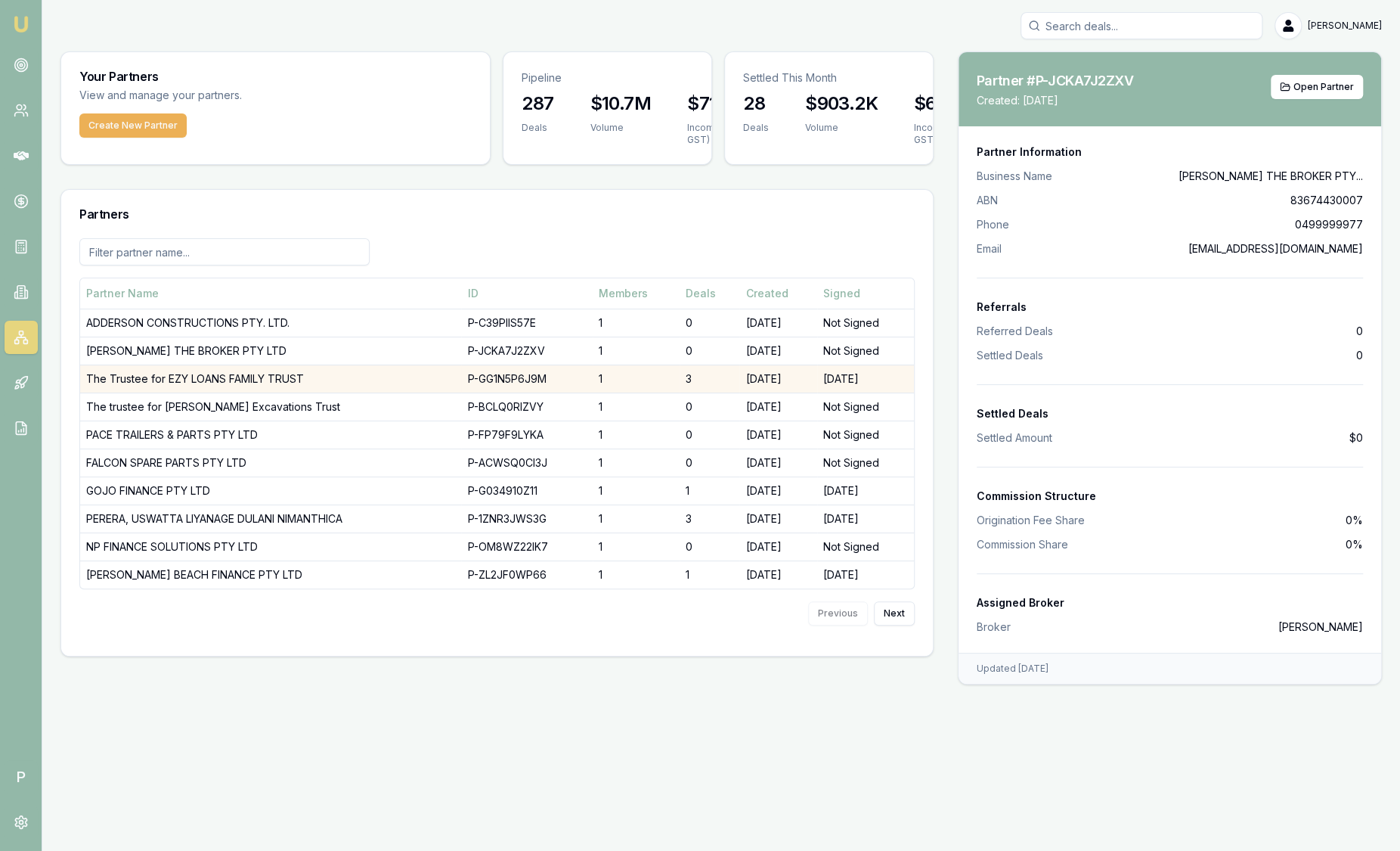
click at [255, 372] on td "The Trustee for EZY LOANS FAMILY TRUST" at bounding box center [270, 379] width 381 height 28
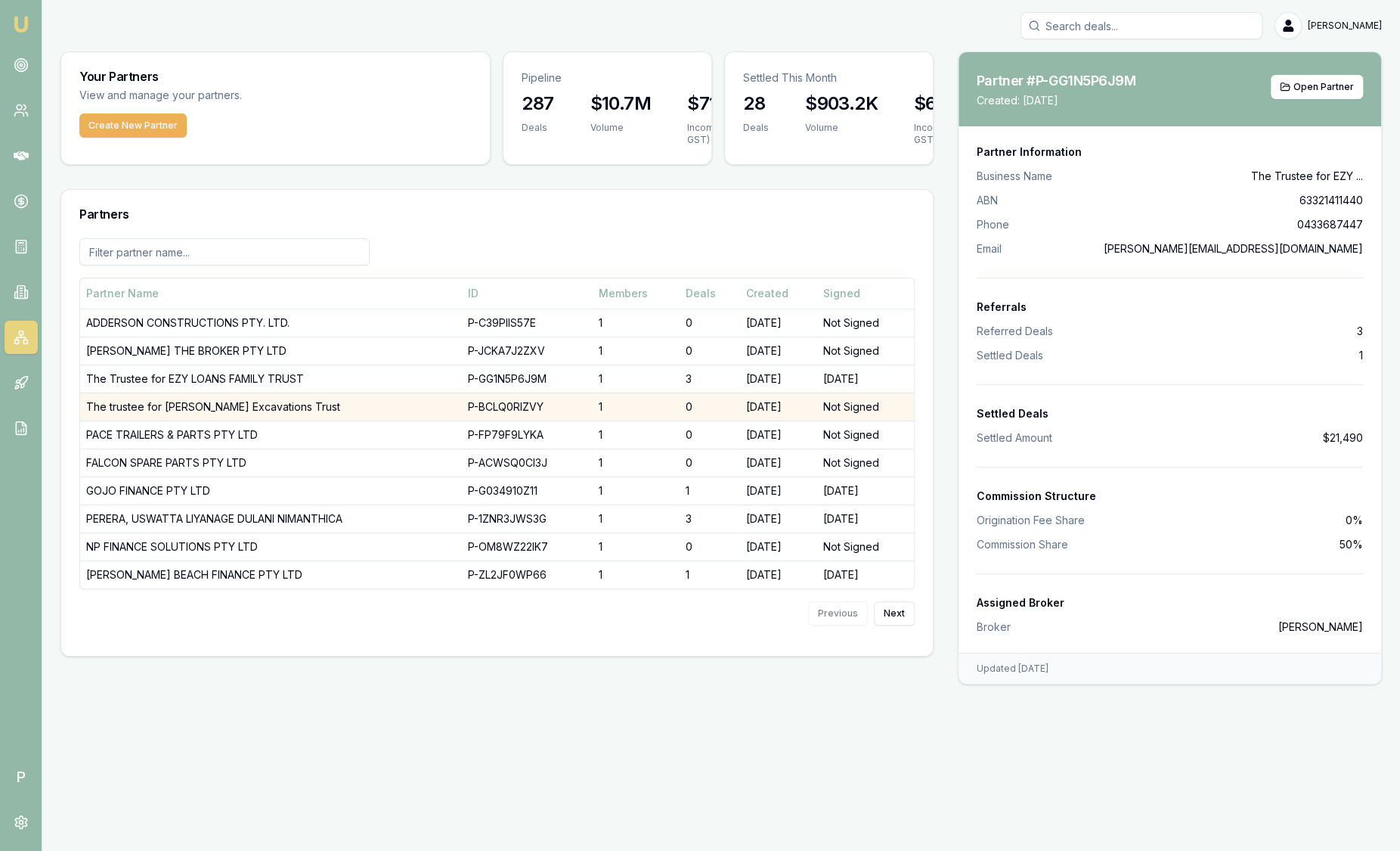
click at [271, 403] on td "The trustee for [PERSON_NAME] Excavations Trust" at bounding box center [270, 407] width 381 height 28
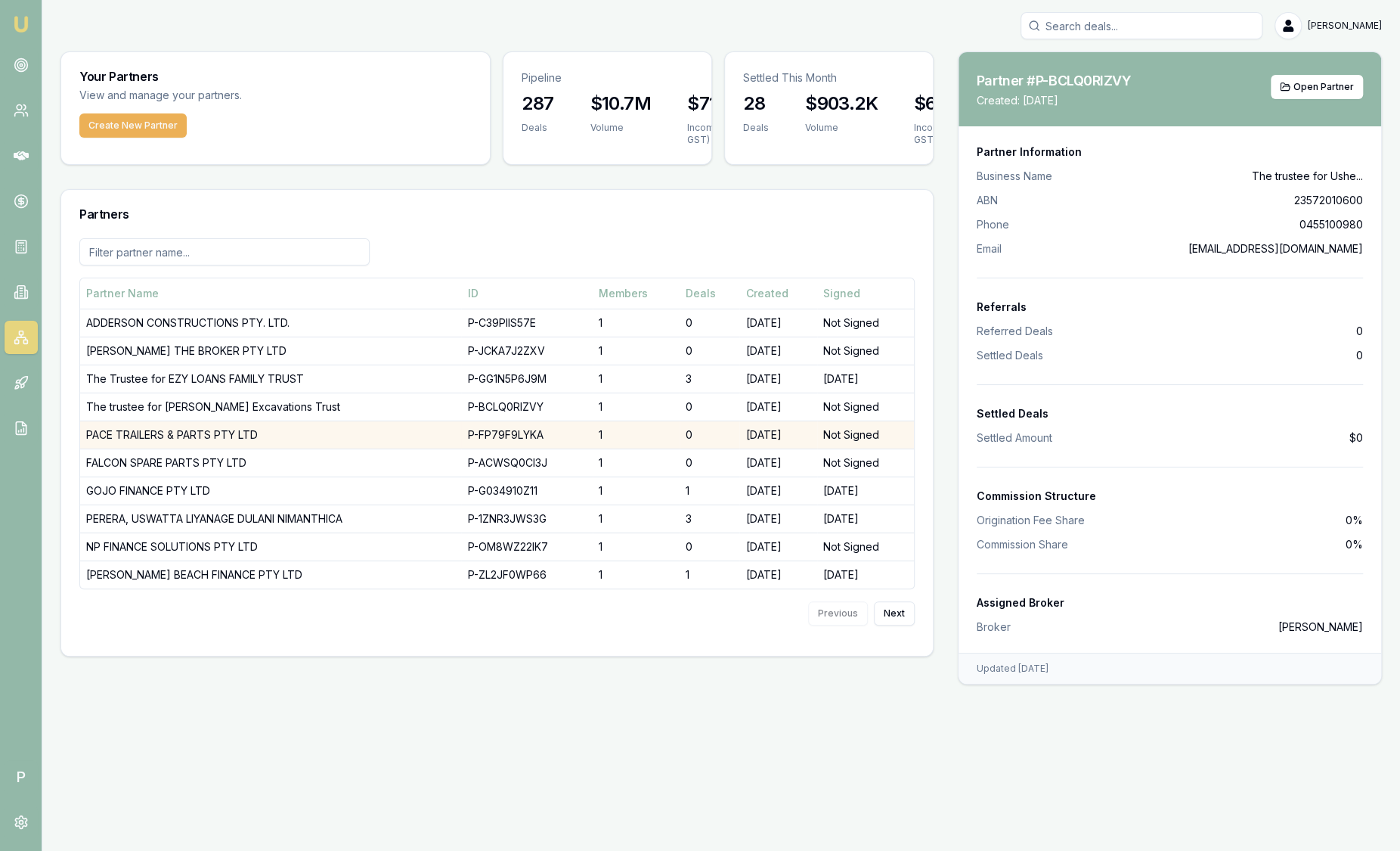
click at [227, 433] on td "PACE TRAILERS & PARTS PTY LTD" at bounding box center [270, 434] width 381 height 28
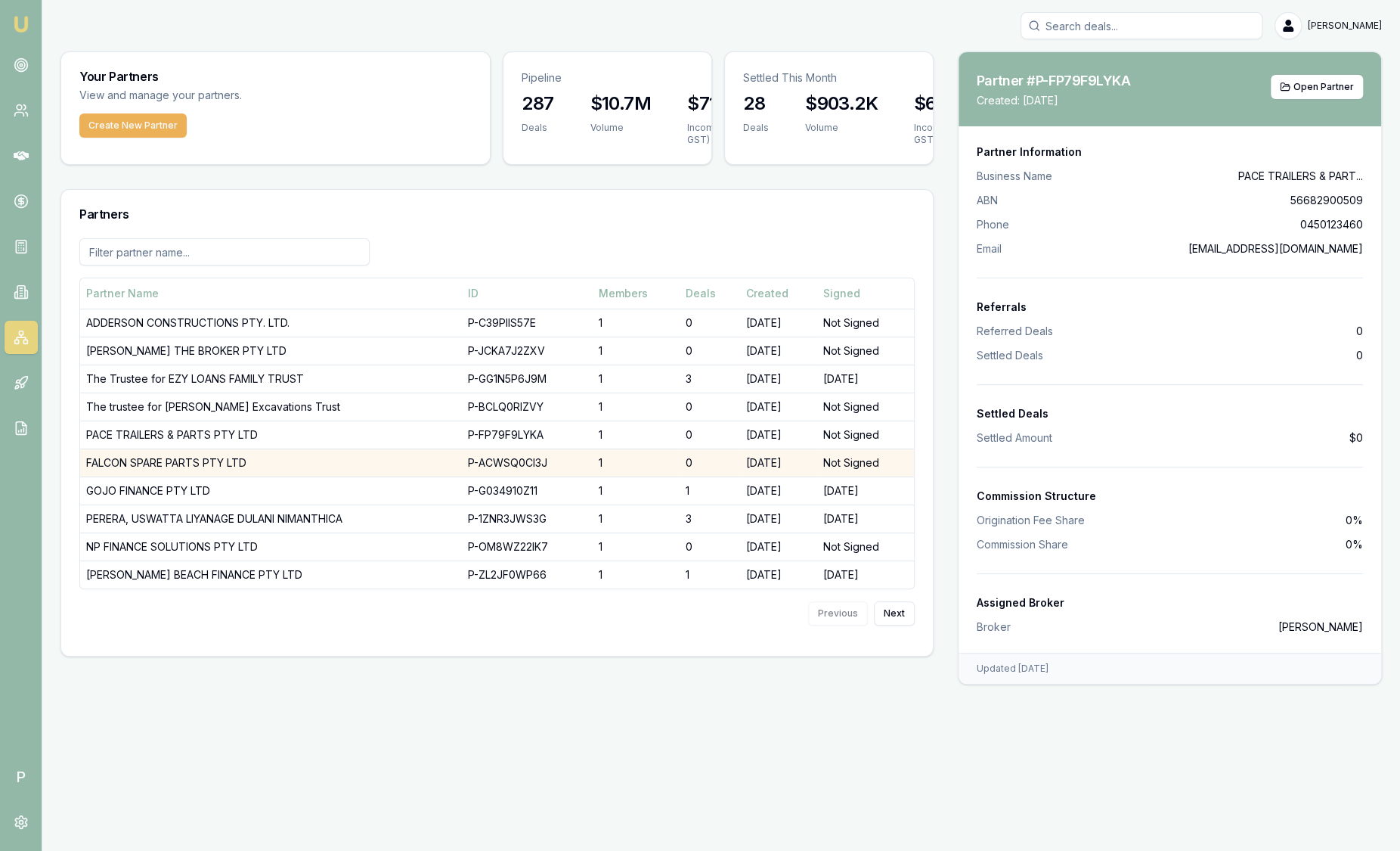
click at [214, 451] on td "FALCON SPARE PARTS PTY LTD" at bounding box center [270, 463] width 381 height 28
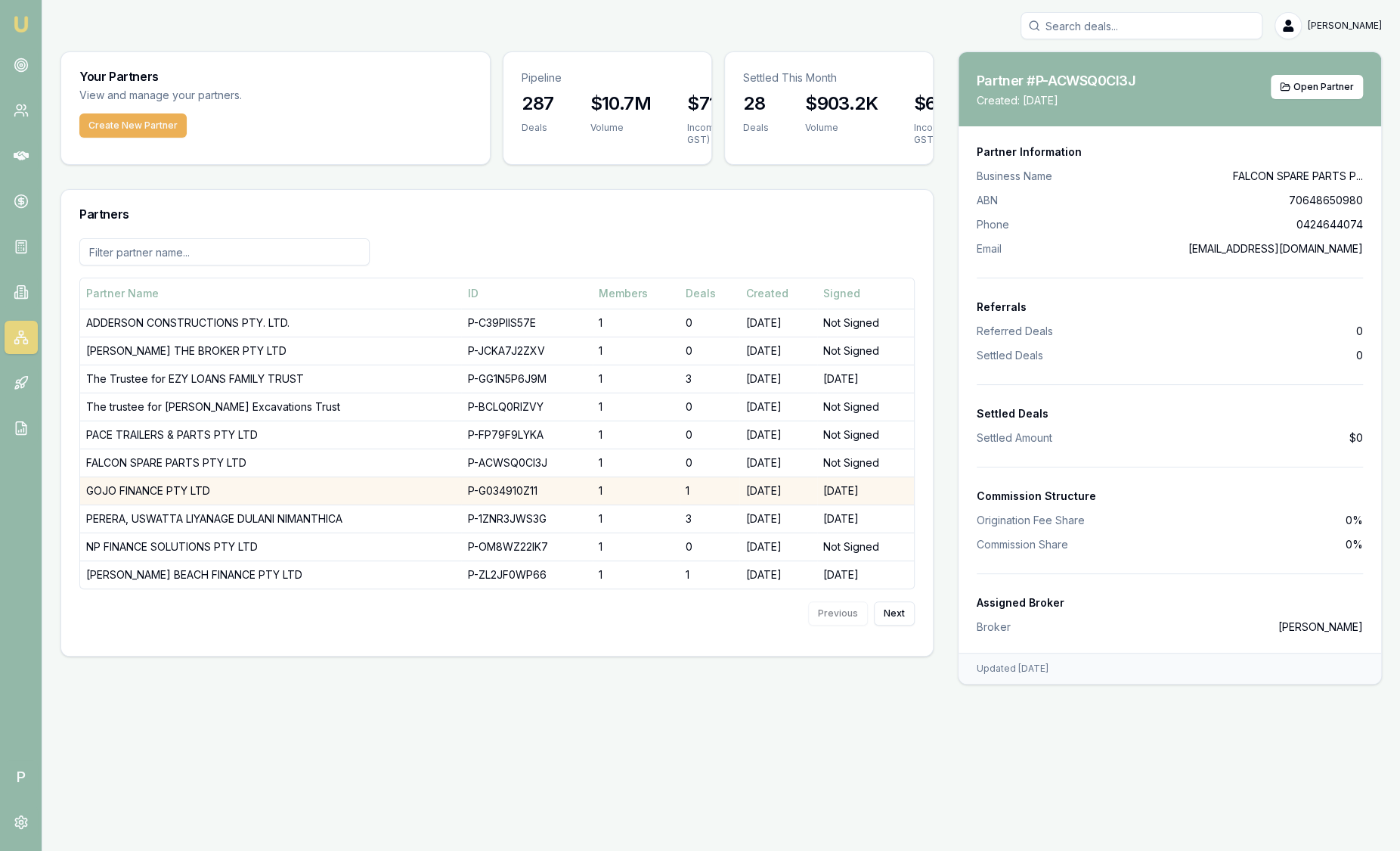
click at [207, 482] on td "GOJO FINANCE PTY LTD" at bounding box center [270, 490] width 381 height 28
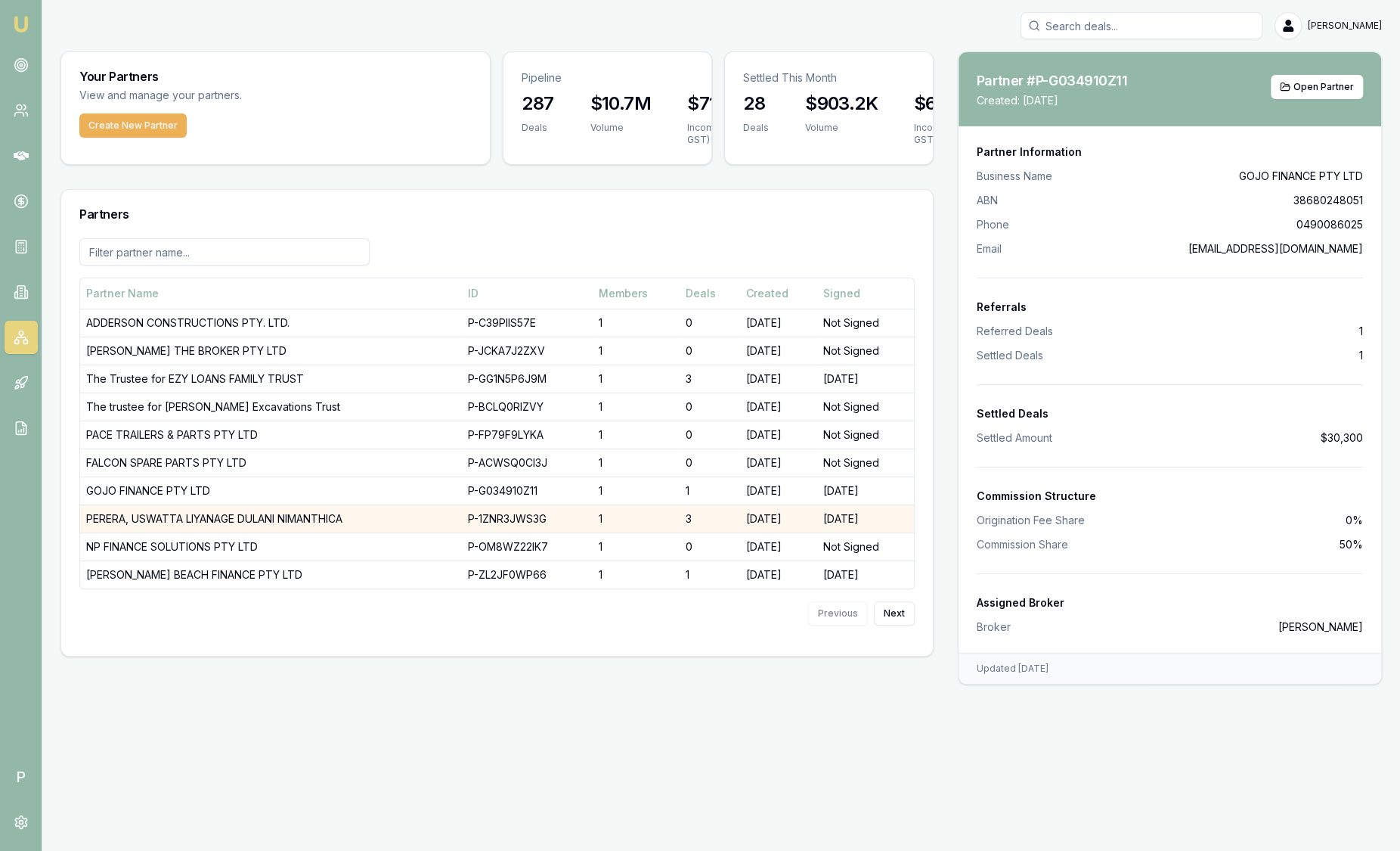
click at [209, 509] on td "PERERA, USWATTA LIYANAGE DULANI NIMANTHICA" at bounding box center [270, 519] width 381 height 28
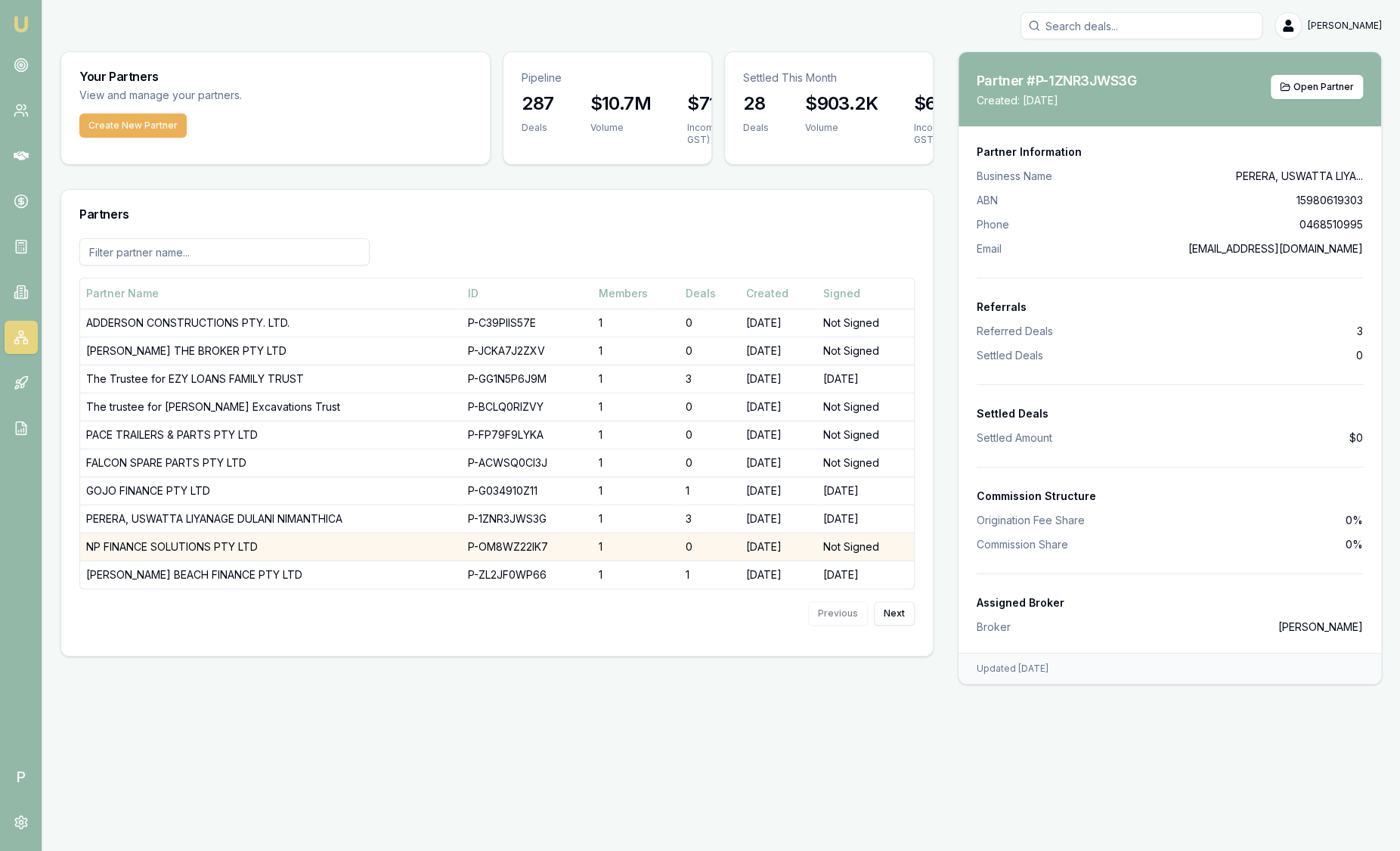
click at [238, 546] on td "NP FINANCE SOLUTIONS PTY LTD" at bounding box center [270, 547] width 381 height 28
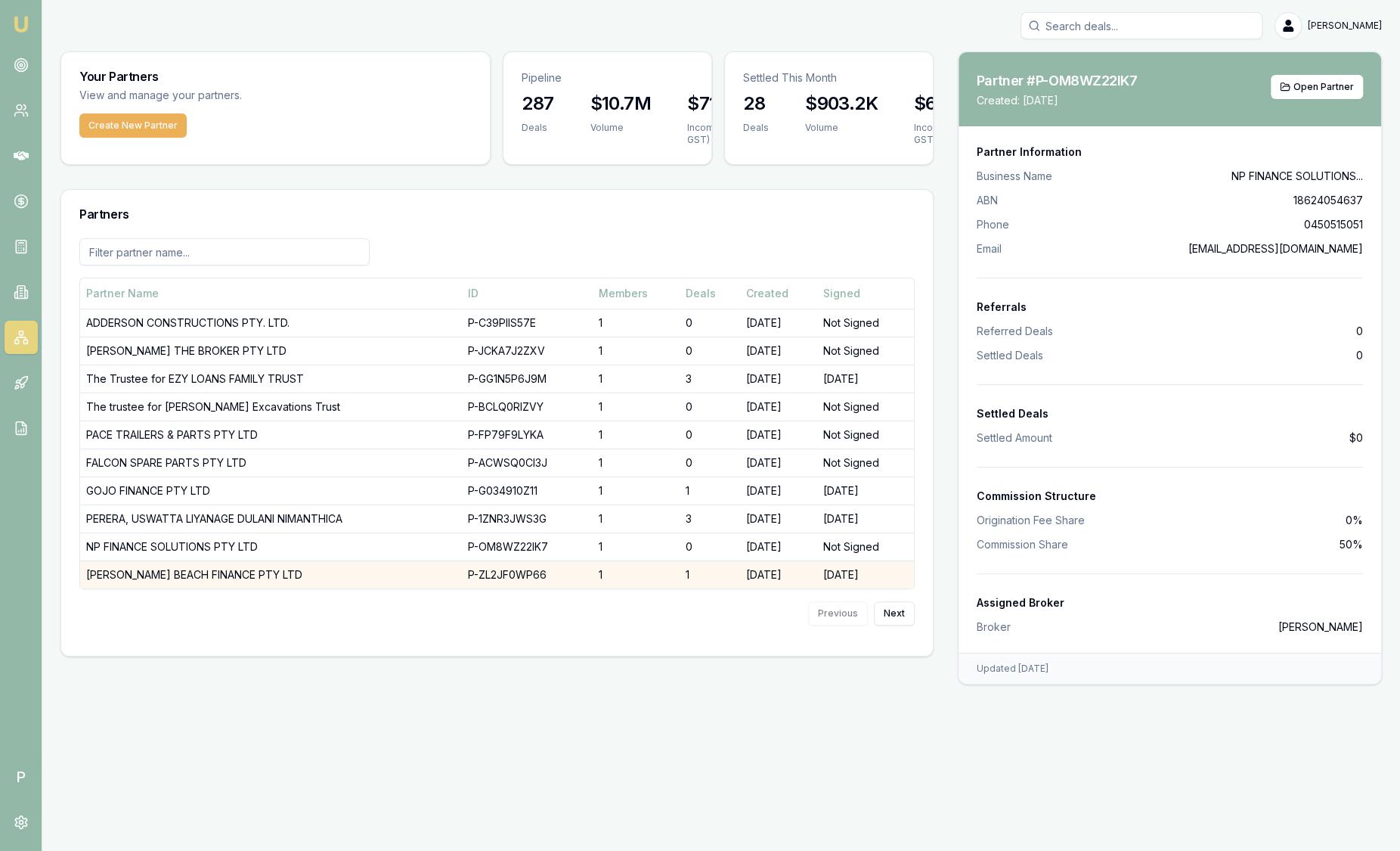
click at [227, 574] on td "[PERSON_NAME] BEACH FINANCE PTY LTD" at bounding box center [270, 574] width 381 height 28
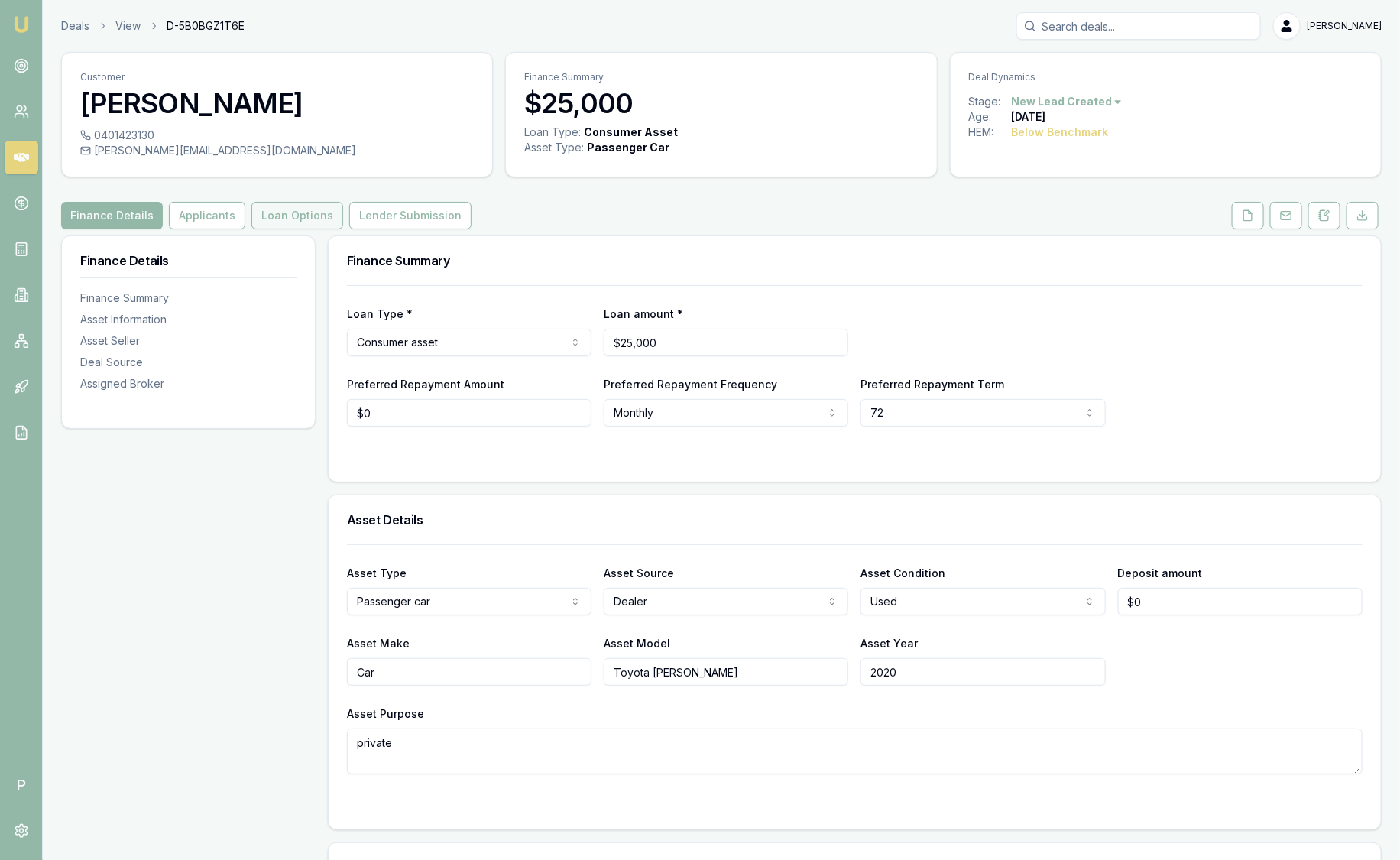
click at [316, 214] on button "Loan Options" at bounding box center [297, 215] width 91 height 28
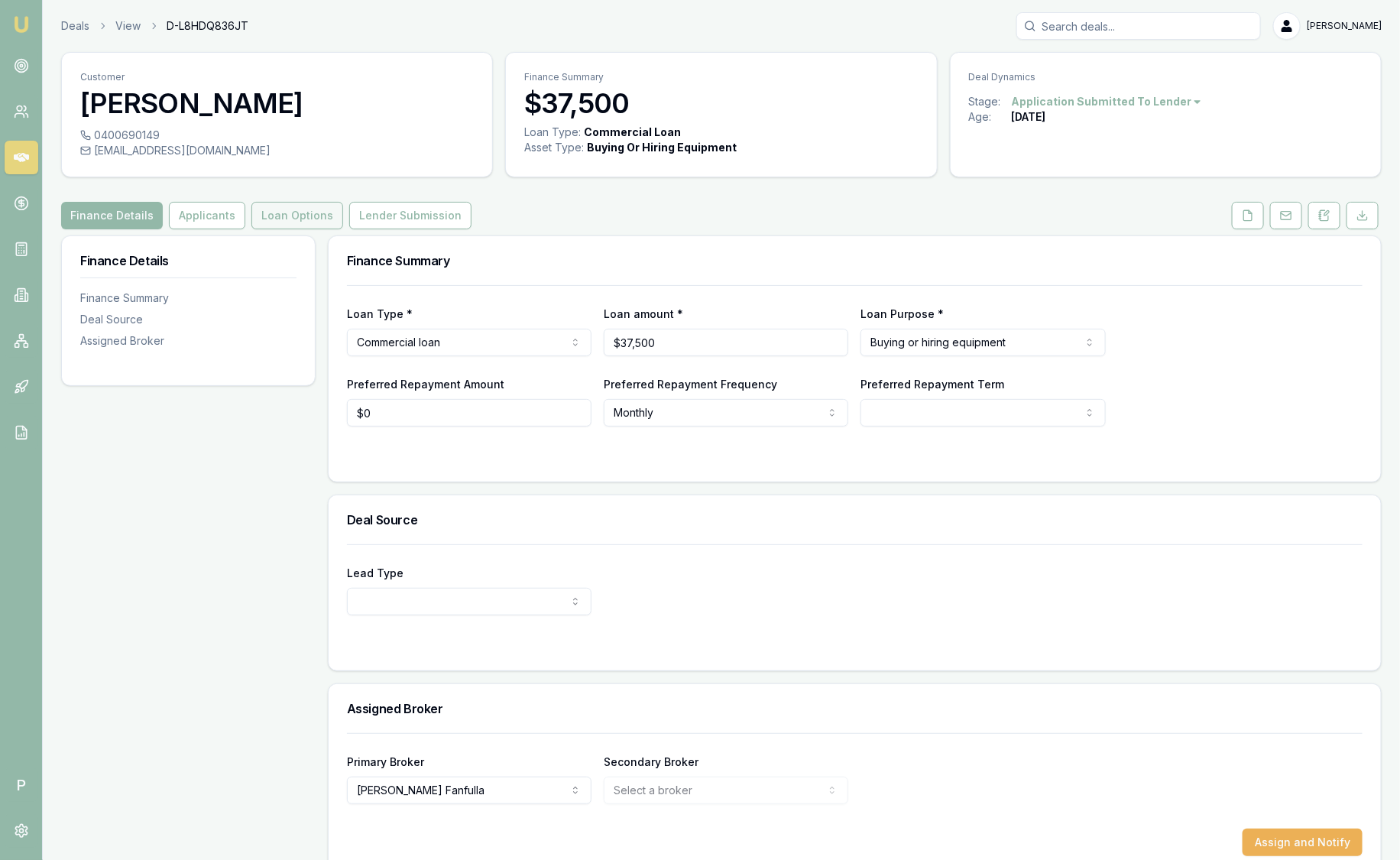
click at [288, 222] on button "Loan Options" at bounding box center [297, 215] width 91 height 28
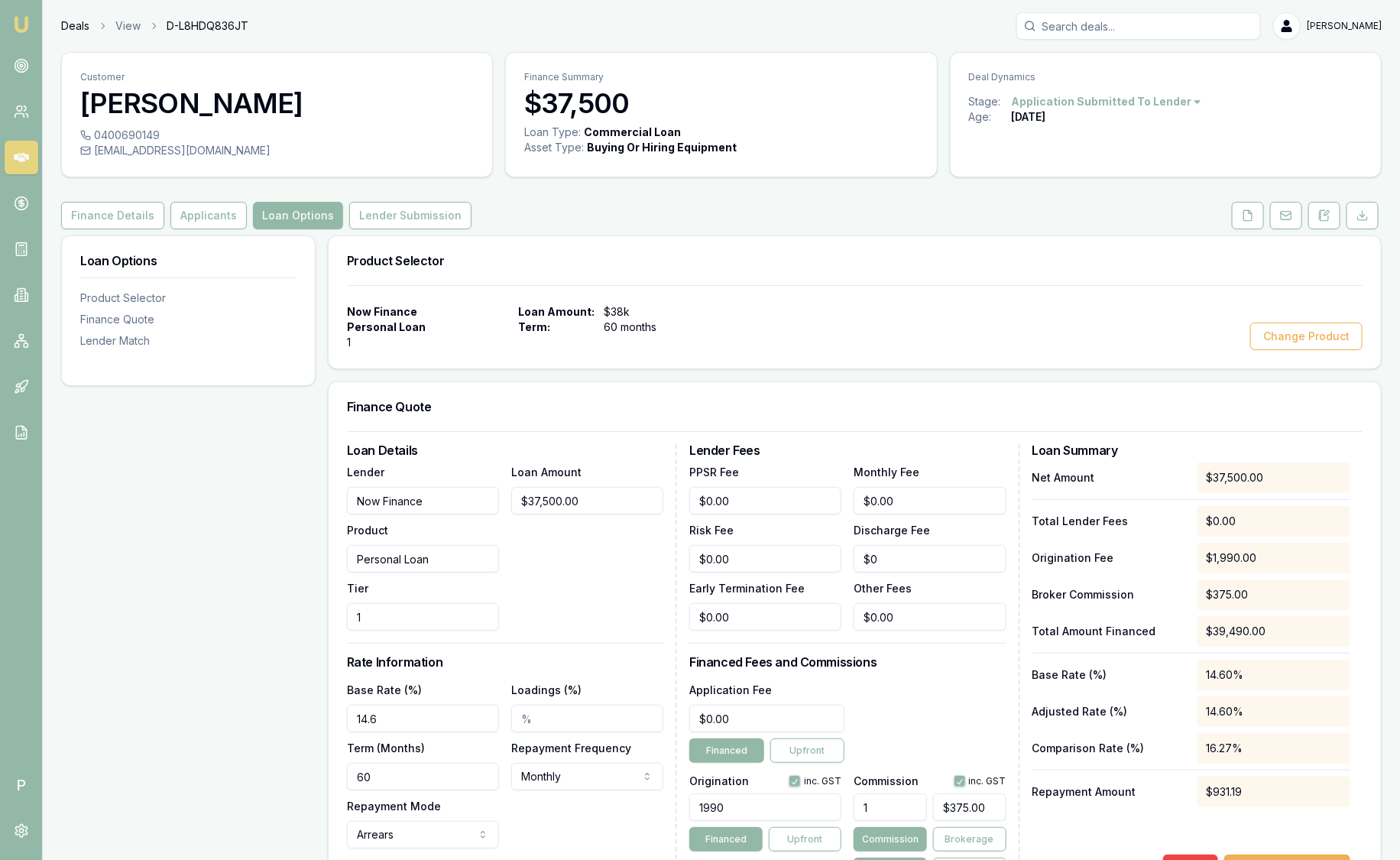
click at [86, 28] on link "Deals" at bounding box center [75, 25] width 29 height 15
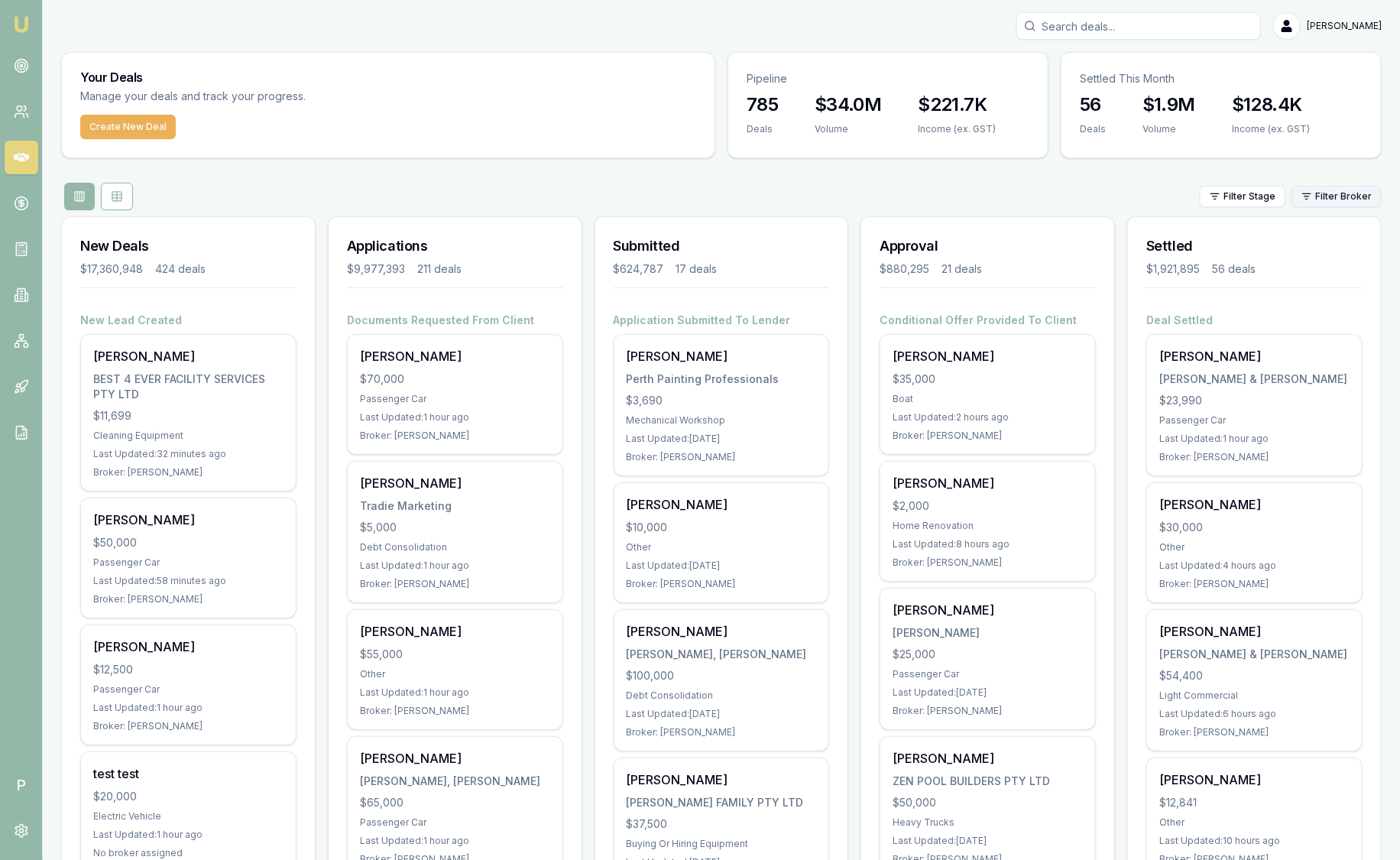
click at [1337, 191] on html "Emu Broker P Sam Crouch Toggle Menu Your Deals Manage your deals and track your…" at bounding box center [700, 430] width 1400 height 860
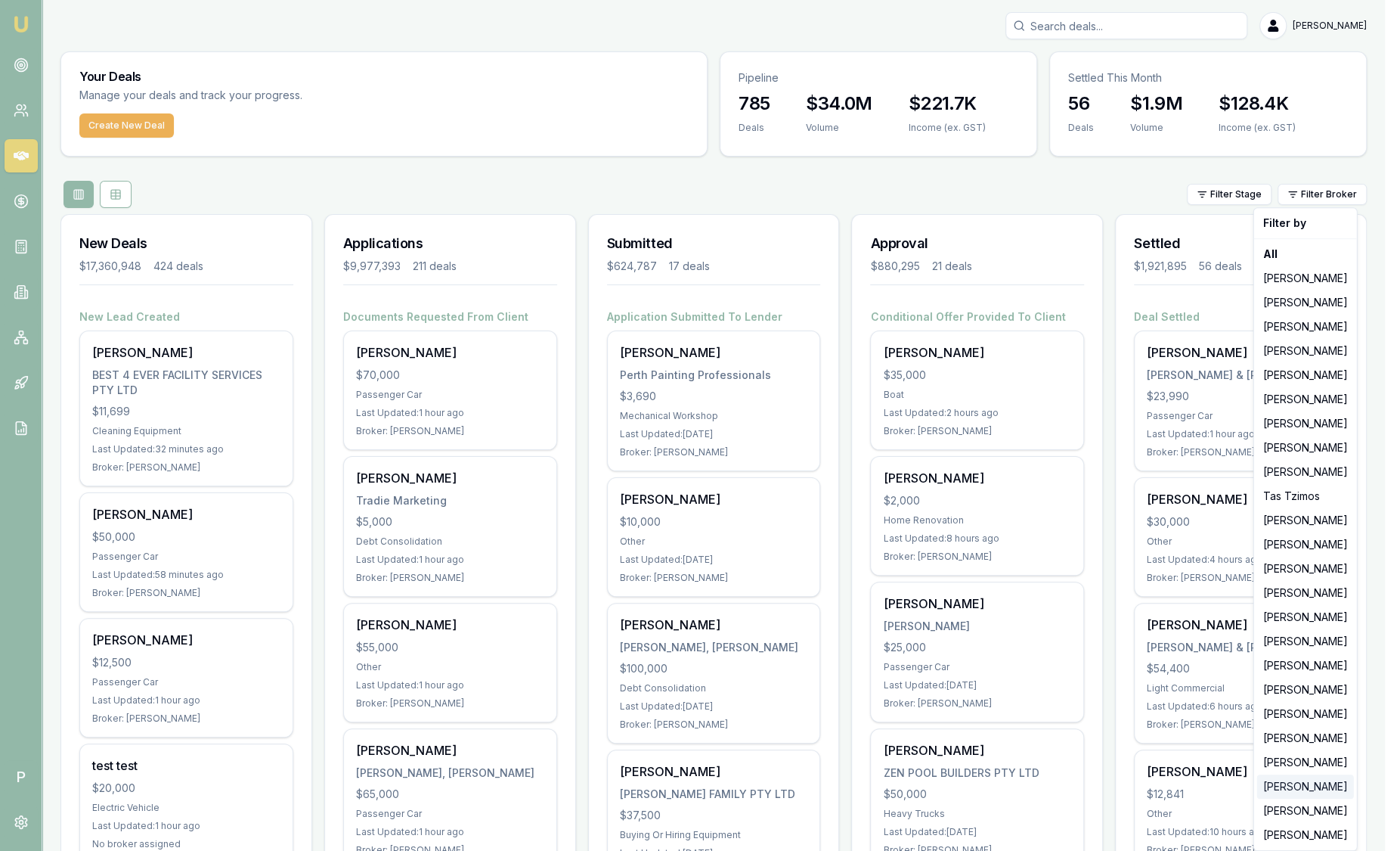
click at [1298, 785] on div "[PERSON_NAME]" at bounding box center [1305, 786] width 97 height 24
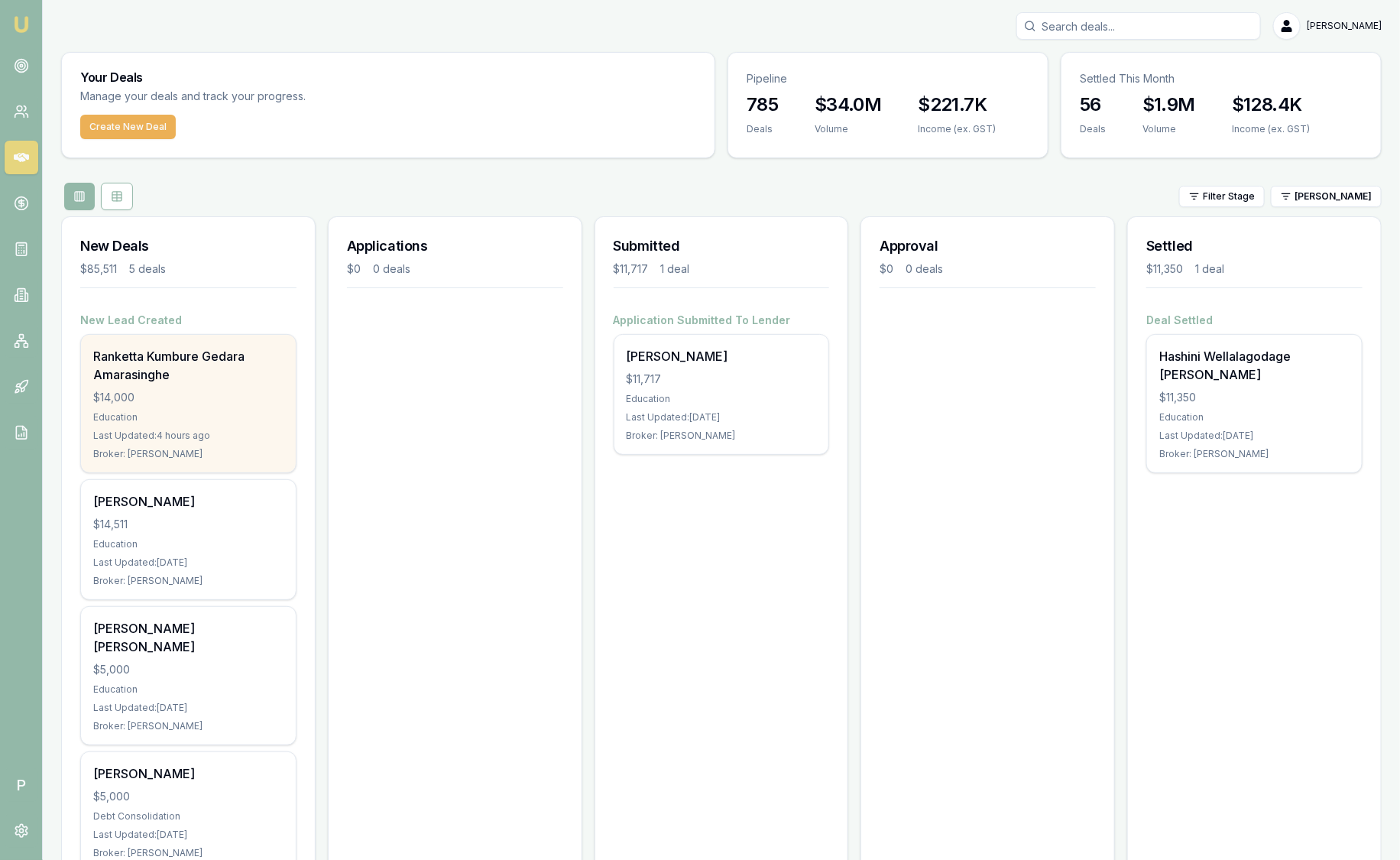
click at [193, 391] on div "$14,000" at bounding box center [188, 397] width 190 height 15
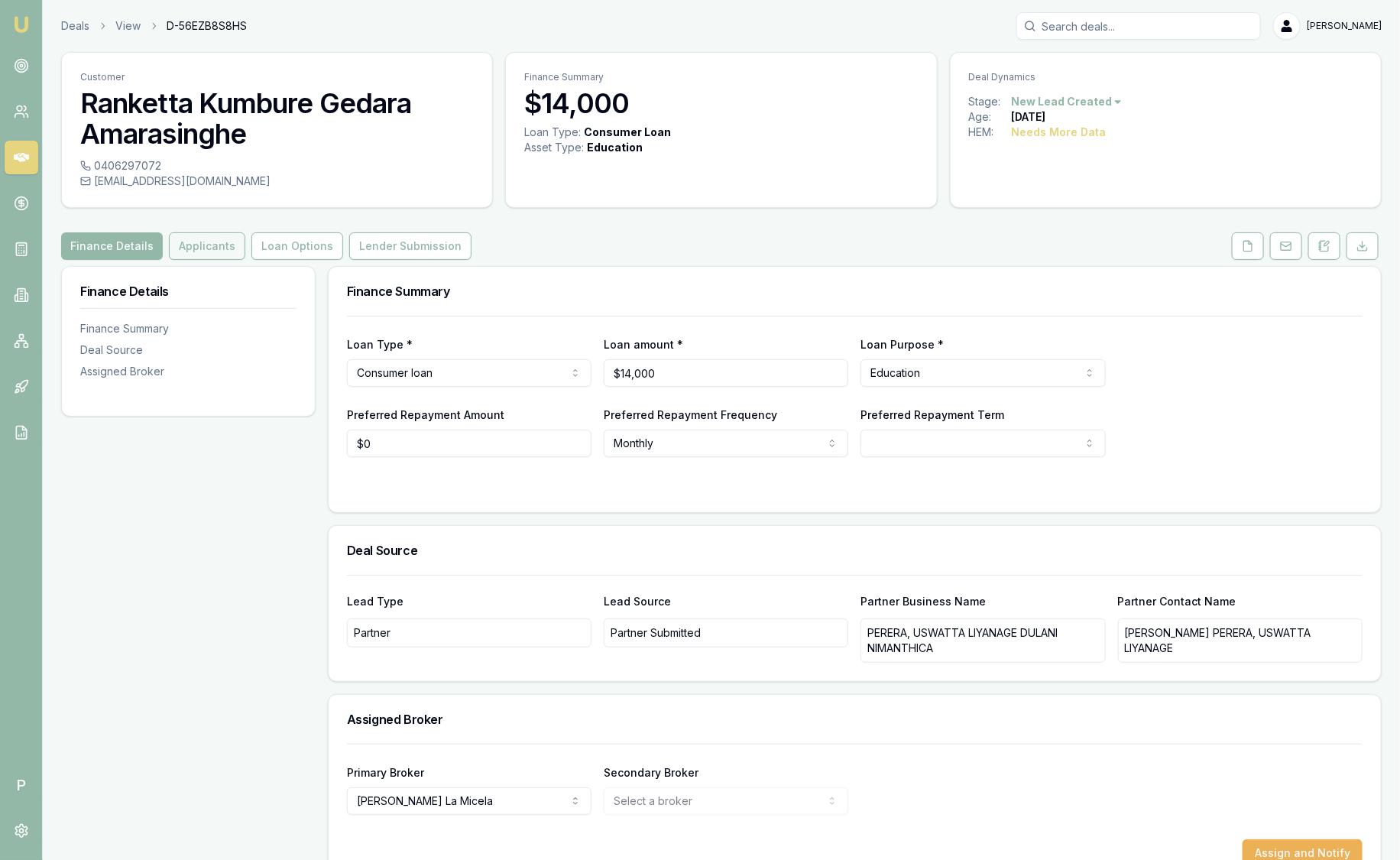
click at [223, 245] on button "Applicants" at bounding box center [207, 245] width 76 height 28
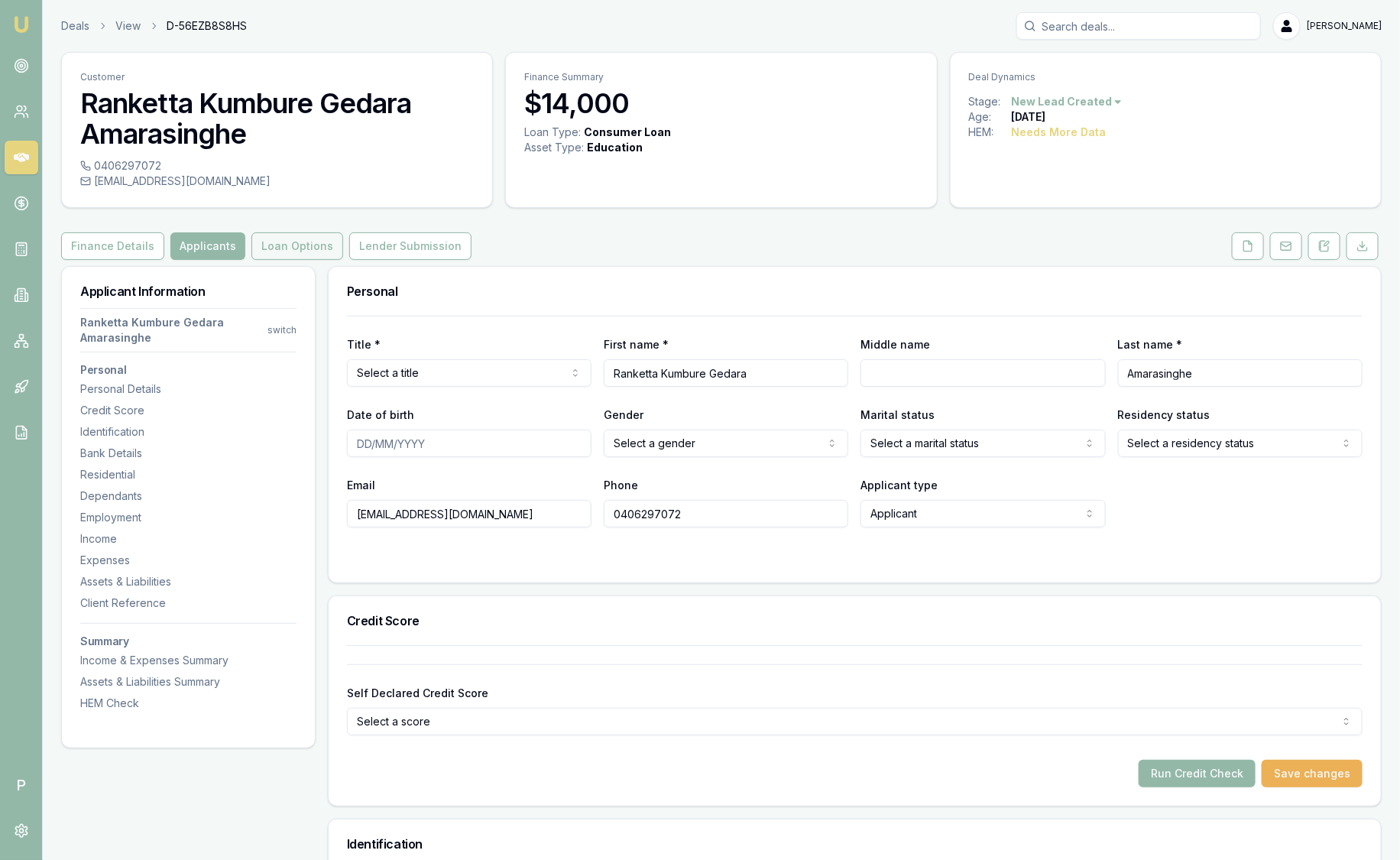
click at [268, 257] on button "Loan Options" at bounding box center [297, 245] width 91 height 28
